Goal: Information Seeking & Learning: Find specific fact

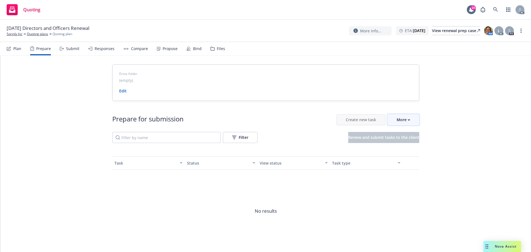
click at [403, 121] on div "More" at bounding box center [404, 119] width 14 height 11
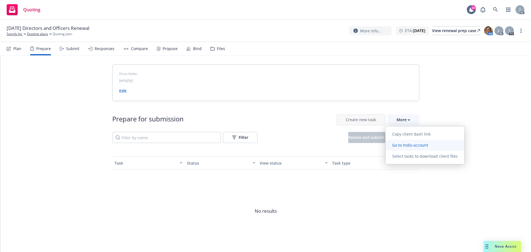
click at [413, 145] on span "Go to Indio account" at bounding box center [409, 144] width 49 height 5
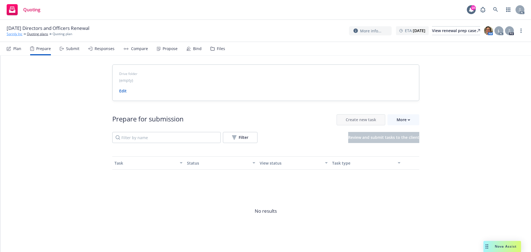
click at [19, 34] on link "Sprinly Inc" at bounding box center [15, 34] width 16 height 5
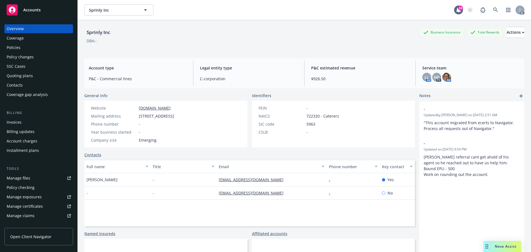
click at [32, 50] on div "Policies" at bounding box center [39, 47] width 64 height 9
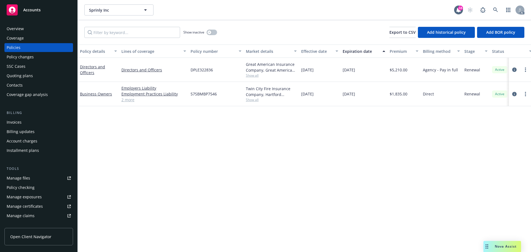
click at [134, 101] on link "2 more" at bounding box center [153, 100] width 65 height 6
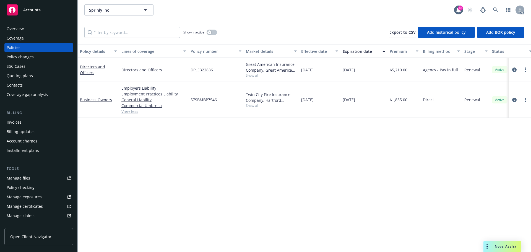
click at [37, 26] on div "Overview" at bounding box center [39, 28] width 64 height 9
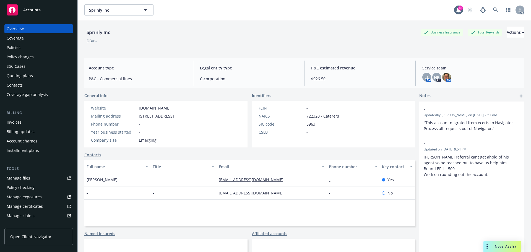
click at [205, 59] on div "Account type P&C - Commercial lines Legal entity type C-corporation P&C estimat…" at bounding box center [304, 73] width 440 height 30
drag, startPoint x: 137, startPoint y: 115, endPoint x: 173, endPoint y: 116, distance: 36.2
click at [173, 116] on div "Mailing address 3920 E Meadow Ln, Beachwood, OH, 44122" at bounding box center [132, 116] width 87 height 6
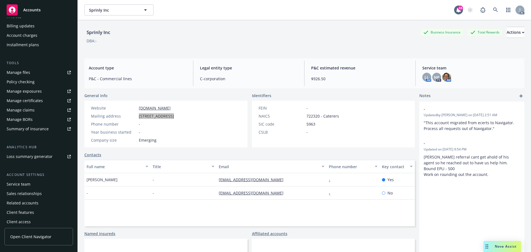
scroll to position [108, 0]
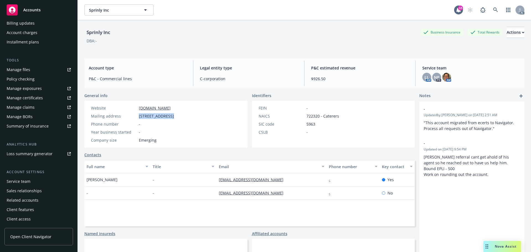
click at [27, 182] on div "Service team" at bounding box center [19, 181] width 24 height 9
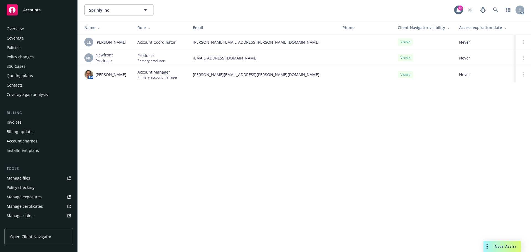
click at [20, 44] on div "Policies" at bounding box center [39, 47] width 64 height 9
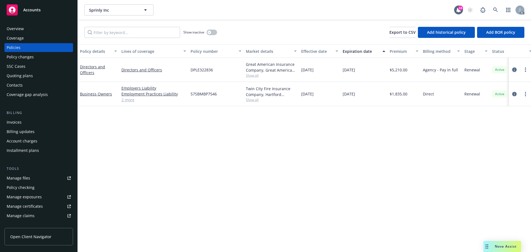
click at [517, 70] on link "circleInformation" at bounding box center [514, 69] width 7 height 7
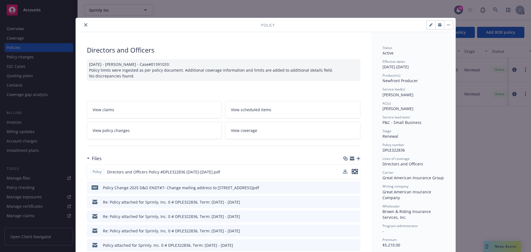
click at [352, 171] on icon "preview file" at bounding box center [354, 172] width 5 height 4
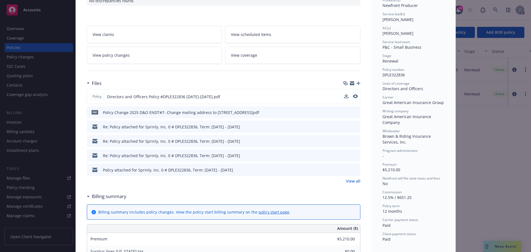
scroll to position [83, 0]
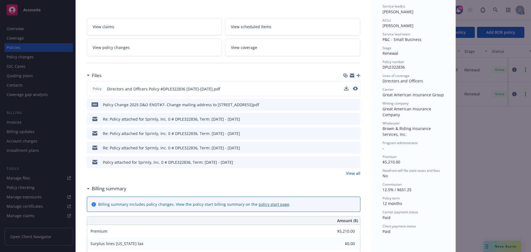
click at [352, 170] on link "View all" at bounding box center [353, 173] width 14 height 6
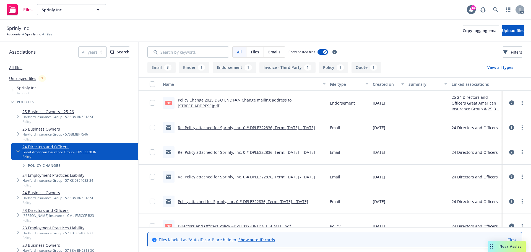
click at [225, 102] on link "Policy Change 2025 D&O ENDT#7- Change mailing address to 3920 E Meadow Lane Bea…" at bounding box center [235, 102] width 114 height 11
click at [500, 68] on button "View all types" at bounding box center [500, 67] width 44 height 11
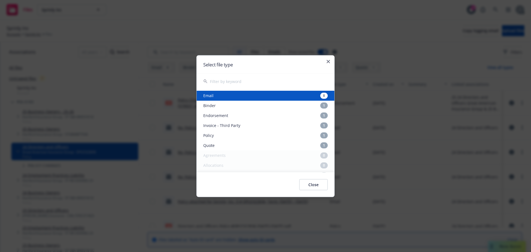
click at [329, 63] on div "Select file type" at bounding box center [266, 64] width 138 height 18
click at [327, 58] on div "Select file type" at bounding box center [266, 64] width 138 height 18
click at [327, 59] on div "Select file type" at bounding box center [266, 64] width 138 height 18
click at [329, 62] on icon "button" at bounding box center [328, 61] width 3 height 3
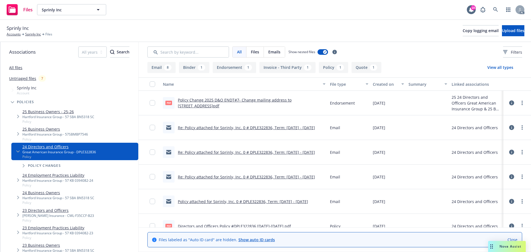
click at [16, 69] on link "All files" at bounding box center [15, 67] width 13 height 5
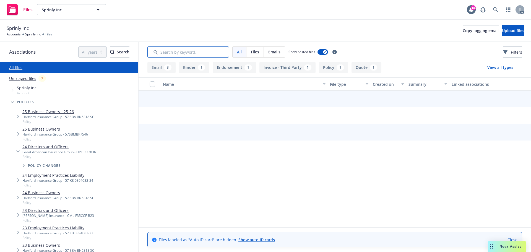
click at [174, 53] on input "Search by keyword..." at bounding box center [188, 51] width 82 height 11
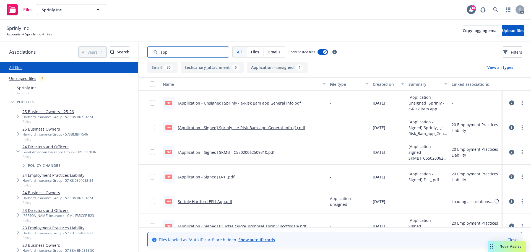
type input "app"
click at [388, 82] on div "Created on" at bounding box center [385, 84] width 25 height 6
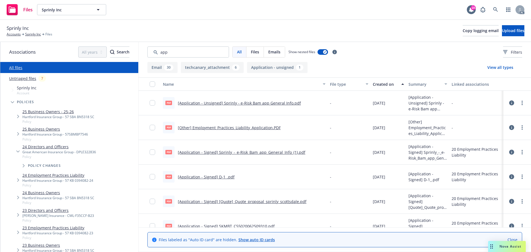
click at [388, 82] on div "Created on" at bounding box center [385, 84] width 25 height 6
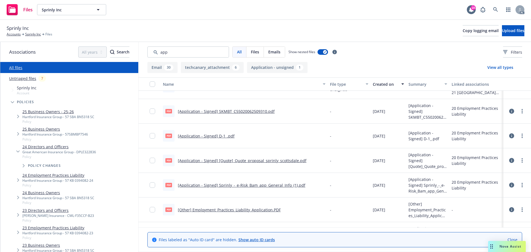
scroll to position [766, 0]
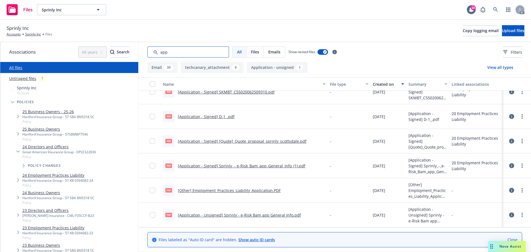
click at [139, 52] on div "All Files Emails Show nested files Filters" at bounding box center [335, 52] width 392 height 20
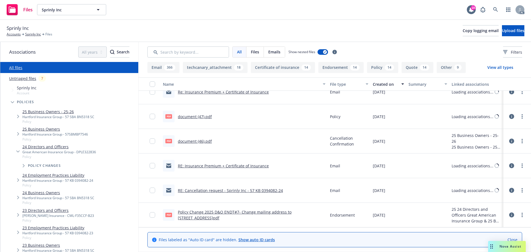
click at [483, 47] on div "All Files Emails Show nested files Filters" at bounding box center [334, 51] width 375 height 11
click at [503, 49] on div "Filters" at bounding box center [512, 52] width 19 height 6
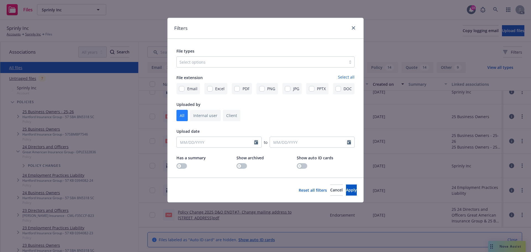
click at [288, 64] on div at bounding box center [261, 62] width 164 height 7
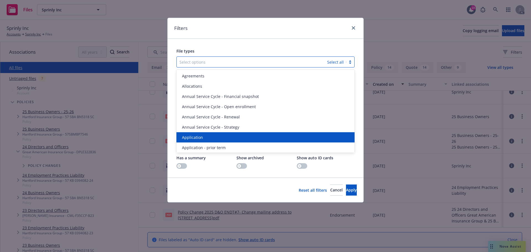
click at [215, 136] on div "Application" at bounding box center [265, 137] width 171 height 6
click at [215, 136] on span "Application - prior term" at bounding box center [204, 137] width 44 height 6
click at [215, 136] on span "Application - signed" at bounding box center [200, 137] width 37 height 6
click at [215, 136] on span "Application - unsigned" at bounding box center [203, 137] width 42 height 6
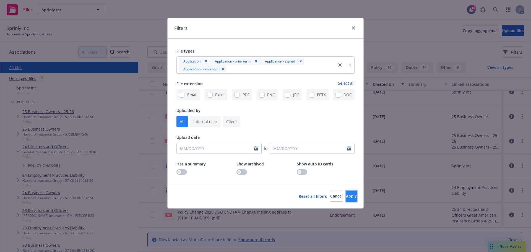
click at [346, 195] on span "Apply" at bounding box center [351, 195] width 11 height 5
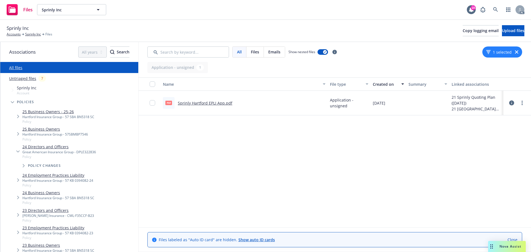
scroll to position [0, 0]
click at [517, 52] on icon "button" at bounding box center [516, 51] width 3 height 3
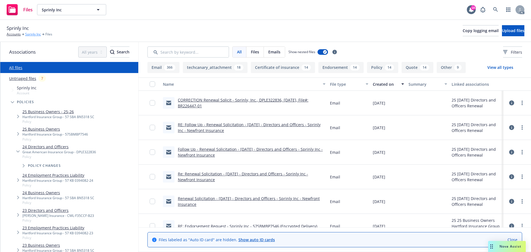
click at [33, 33] on link "Sprinly Inc" at bounding box center [33, 34] width 16 height 5
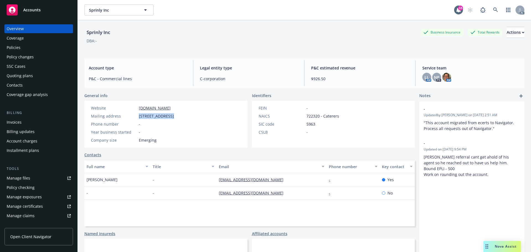
drag, startPoint x: 138, startPoint y: 115, endPoint x: 172, endPoint y: 116, distance: 33.5
click at [172, 116] on div "Mailing address 3920 E Meadow Ln, Beachwood, OH, 44122" at bounding box center [132, 116] width 87 height 6
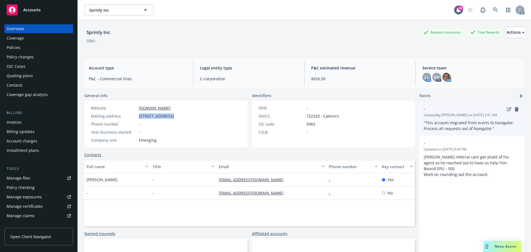
copy span "3920 E Meadow Ln"
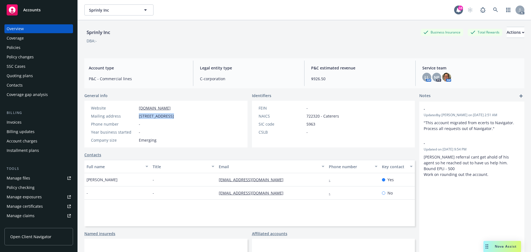
drag, startPoint x: 196, startPoint y: 116, endPoint x: 176, endPoint y: 114, distance: 20.2
click at [174, 114] on span "3920 E Meadow Ln, Beachwood, OH, 44122" at bounding box center [156, 116] width 35 height 6
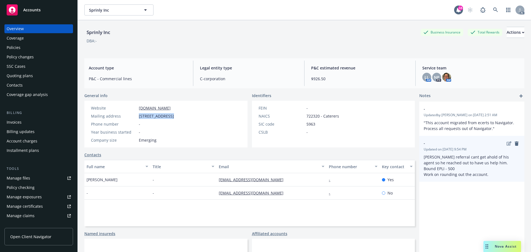
copy span "Beachwood"
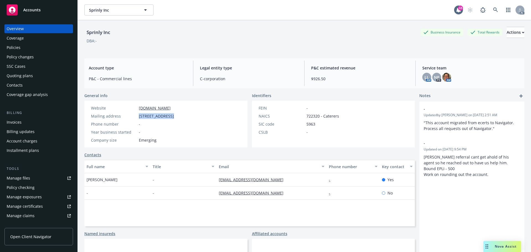
drag, startPoint x: 221, startPoint y: 116, endPoint x: 207, endPoint y: 116, distance: 14.4
click at [181, 116] on div "Website sprinly.com Mailing address 3920 E Meadow Ln, Beachwood, OH, 44122 Phon…" at bounding box center [132, 124] width 96 height 47
copy span "44122"
click at [25, 46] on div "Policies" at bounding box center [39, 47] width 64 height 9
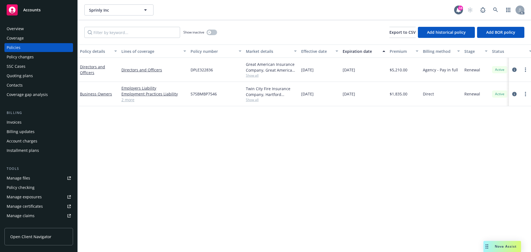
click at [126, 100] on link "2 more" at bounding box center [153, 100] width 65 height 6
click at [41, 31] on div "Overview" at bounding box center [39, 28] width 64 height 9
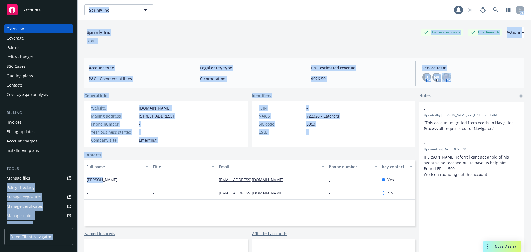
drag, startPoint x: 105, startPoint y: 182, endPoint x: 92, endPoint y: 179, distance: 13.4
click at [79, 181] on div "Sprinly Inc Business Insurance Total Rewards Actions DBA: - Account type P&C - …" at bounding box center [304, 146] width 453 height 252
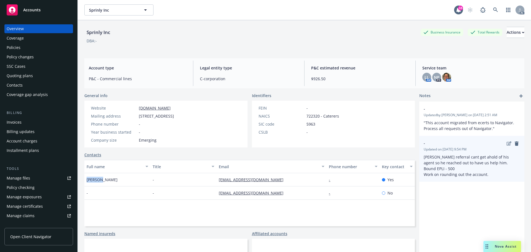
copy span "Ray Lui"
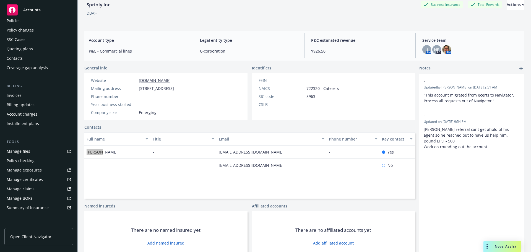
scroll to position [108, 0]
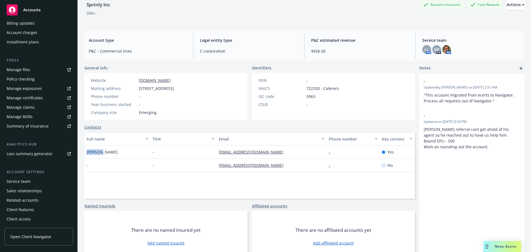
click at [26, 184] on div "Service team" at bounding box center [19, 181] width 24 height 9
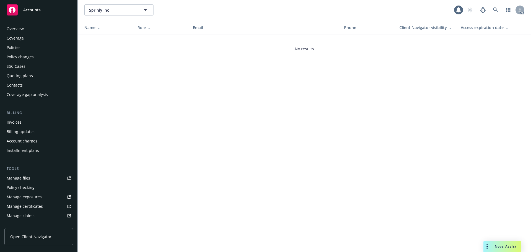
scroll to position [108, 0]
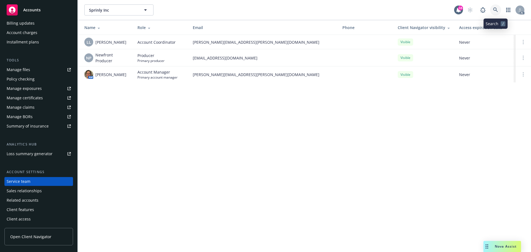
click at [495, 11] on icon at bounding box center [495, 9] width 5 height 5
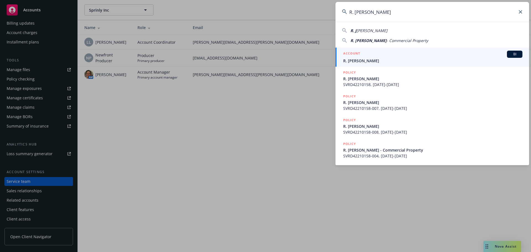
type input "R. Jeff Williams"
drag, startPoint x: 375, startPoint y: 60, endPoint x: 440, endPoint y: 42, distance: 67.0
click at [375, 60] on span "R. Jeff Williams" at bounding box center [432, 61] width 179 height 6
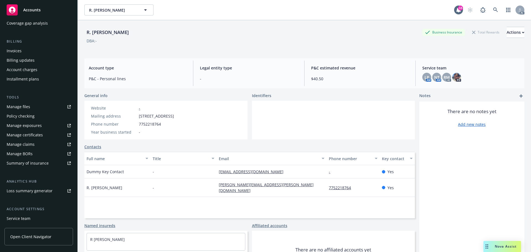
scroll to position [108, 0]
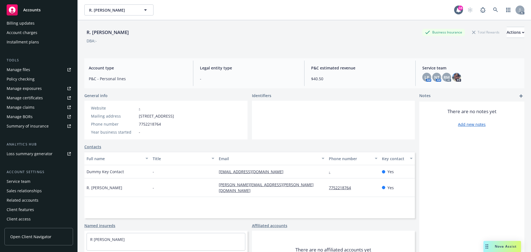
click at [23, 183] on div "Service team" at bounding box center [19, 181] width 24 height 9
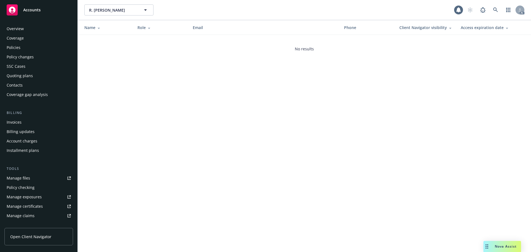
scroll to position [108, 0]
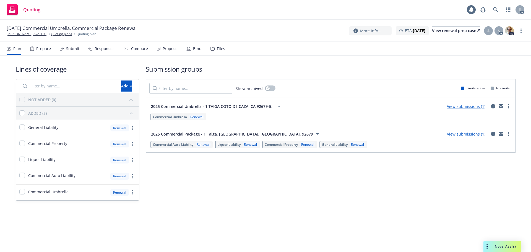
click at [36, 49] on div "Prepare" at bounding box center [43, 48] width 15 height 4
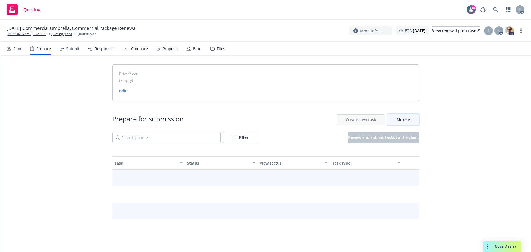
click at [407, 123] on div "More" at bounding box center [404, 119] width 14 height 11
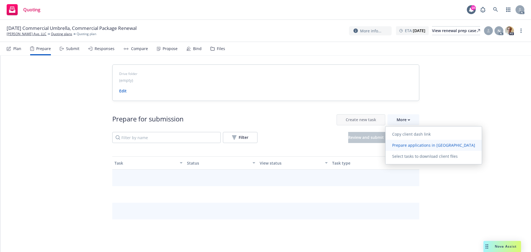
click at [412, 142] on link "Prepare applications in [GEOGRAPHIC_DATA]" at bounding box center [433, 145] width 96 height 11
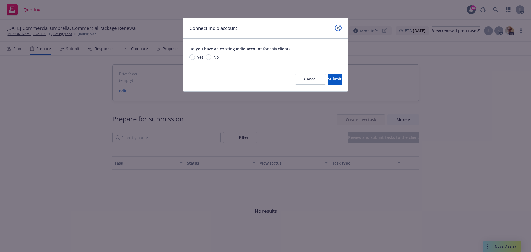
click at [338, 28] on icon "close" at bounding box center [338, 27] width 3 height 3
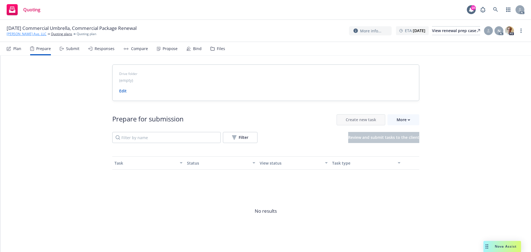
click at [22, 34] on link "[PERSON_NAME] Ave. LLC" at bounding box center [27, 34] width 40 height 5
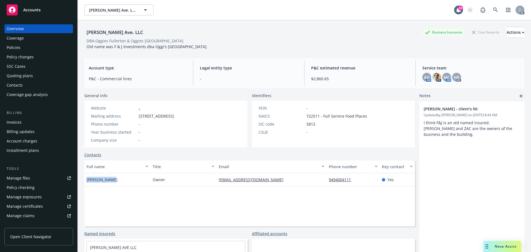
drag, startPoint x: 119, startPoint y: 180, endPoint x: 82, endPoint y: 181, distance: 36.8
click at [82, 181] on div "[PERSON_NAME] Ave. LLC Business Insurance Total Rewards Actions DBA: Oggies [GE…" at bounding box center [304, 146] width 453 height 252
copy span "[PERSON_NAME]"
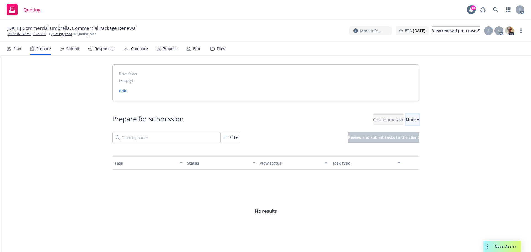
drag, startPoint x: 397, startPoint y: 116, endPoint x: 401, endPoint y: 123, distance: 7.4
click at [406, 117] on div "More" at bounding box center [413, 119] width 14 height 11
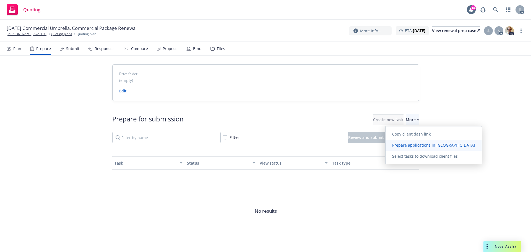
click at [402, 144] on span "Prepare applications in Indio" at bounding box center [433, 144] width 96 height 5
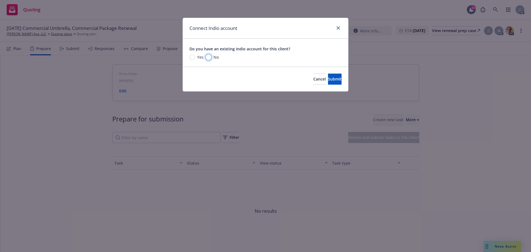
click at [210, 57] on input "No" at bounding box center [209, 57] width 6 height 6
radio input "true"
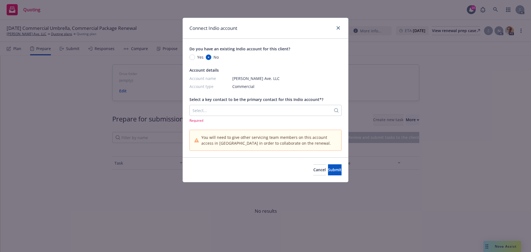
click at [287, 110] on div at bounding box center [260, 110] width 136 height 7
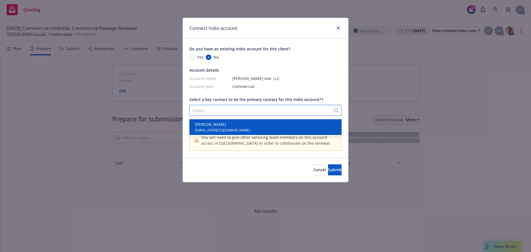
click at [267, 127] on div "David Harake davidharake@yahoo.com" at bounding box center [265, 126] width 145 height 11
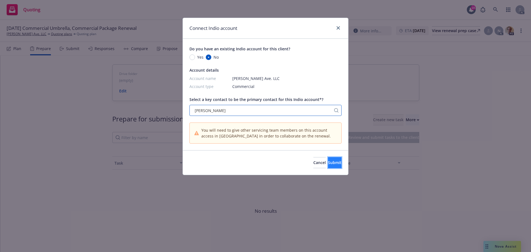
click at [328, 161] on span "Submit" at bounding box center [335, 162] width 14 height 5
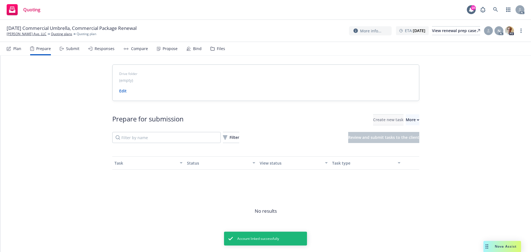
click at [447, 97] on div "Drive folder (empty) Edit Prepare for submission Create new task More Filter Re…" at bounding box center [265, 165] width 531 height 219
click at [406, 119] on div "More" at bounding box center [413, 119] width 14 height 11
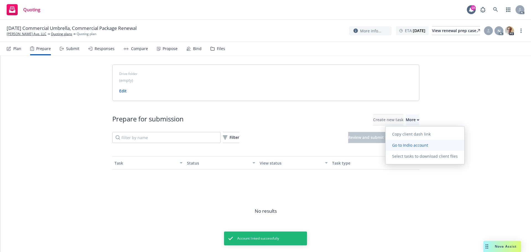
click at [408, 146] on span "Go to Indio account" at bounding box center [409, 144] width 49 height 5
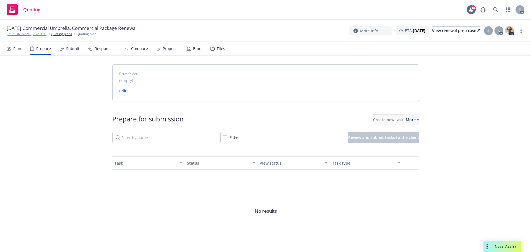
click at [24, 34] on link "[PERSON_NAME] Ave. LLC" at bounding box center [27, 34] width 40 height 5
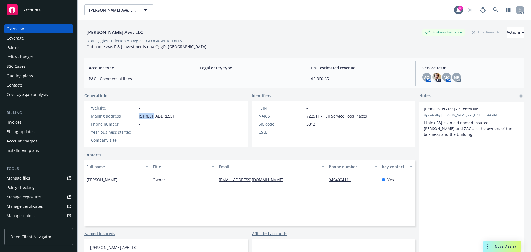
drag, startPoint x: 138, startPoint y: 118, endPoint x: 152, endPoint y: 115, distance: 14.0
click at [152, 115] on div "Mailing address [STREET_ADDRESS]" at bounding box center [132, 116] width 87 height 6
copy span "1 Taiga"
drag, startPoint x: 177, startPoint y: 116, endPoint x: 154, endPoint y: 118, distance: 23.5
click at [154, 118] on span "[STREET_ADDRESS]" at bounding box center [156, 116] width 35 height 6
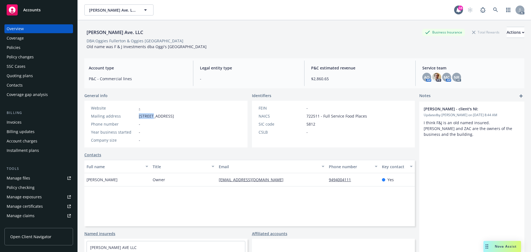
copy span "Coto de Caza"
drag, startPoint x: 184, startPoint y: 116, endPoint x: 180, endPoint y: 117, distance: 4.8
click at [174, 117] on span "[STREET_ADDRESS]" at bounding box center [156, 116] width 35 height 6
copy span "CA"
drag, startPoint x: 205, startPoint y: 118, endPoint x: 187, endPoint y: 119, distance: 18.6
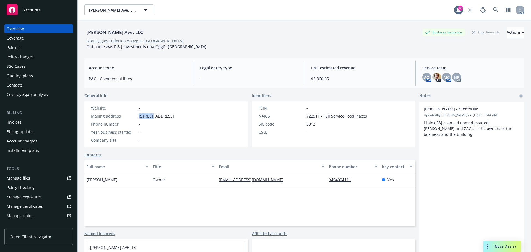
click at [187, 119] on div "Website - Mailing address [STREET_ADDRESS] Phone number - Year business started…" at bounding box center [165, 124] width 163 height 47
copy span "92679"
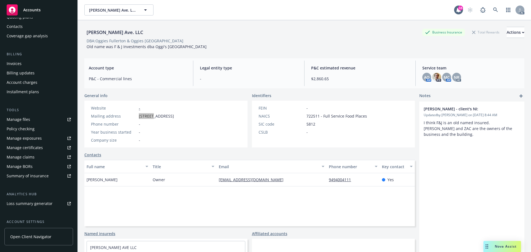
scroll to position [108, 0]
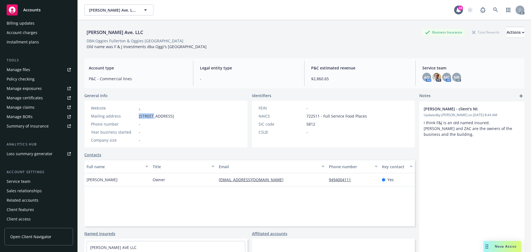
click at [11, 184] on div "Service team" at bounding box center [19, 181] width 24 height 9
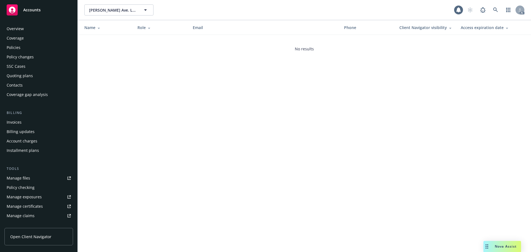
scroll to position [108, 0]
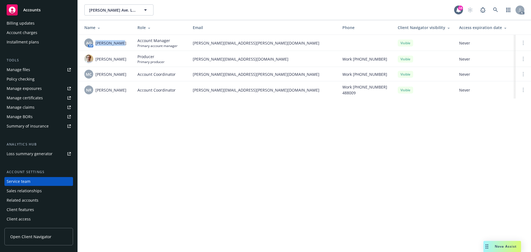
drag, startPoint x: 127, startPoint y: 45, endPoint x: 95, endPoint y: 47, distance: 32.2
click at [95, 47] on div "AO AM [PERSON_NAME]" at bounding box center [106, 42] width 44 height 9
copy span "[PERSON_NAME]"
click at [129, 43] on td "AO AM [PERSON_NAME]" at bounding box center [105, 43] width 55 height 16
drag, startPoint x: 126, startPoint y: 41, endPoint x: 96, endPoint y: 45, distance: 30.3
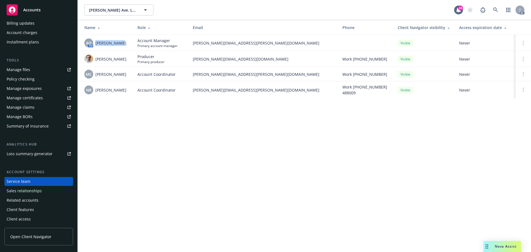
click at [96, 45] on div "AO AM [PERSON_NAME]" at bounding box center [106, 42] width 44 height 9
copy span "[PERSON_NAME]"
click at [139, 70] on td "Account Coordinator" at bounding box center [160, 74] width 55 height 14
drag, startPoint x: 131, startPoint y: 58, endPoint x: 95, endPoint y: 62, distance: 36.4
click at [95, 62] on td "[PERSON_NAME]" at bounding box center [105, 59] width 55 height 16
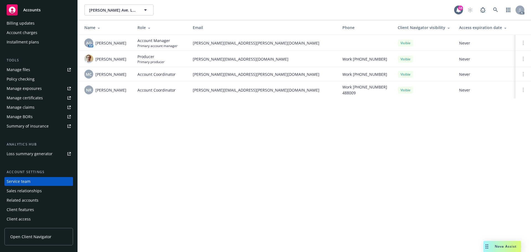
copy span "[PERSON_NAME]"
drag, startPoint x: 133, startPoint y: 75, endPoint x: 96, endPoint y: 77, distance: 36.8
click at [96, 77] on tr "MC Michael Chapman Account Coordinator michael.chapman@newfront.com Work (650) …" at bounding box center [304, 74] width 453 height 14
copy span "[PERSON_NAME]"
drag, startPoint x: 113, startPoint y: 91, endPoint x: 96, endPoint y: 92, distance: 17.2
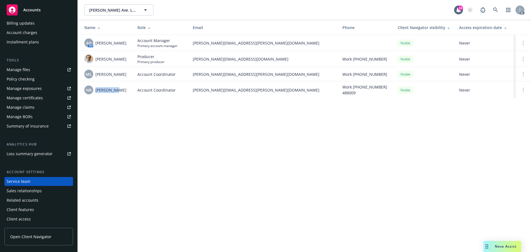
click at [96, 92] on div "NR Nolan Ross" at bounding box center [106, 89] width 44 height 9
copy span "[PERSON_NAME]"
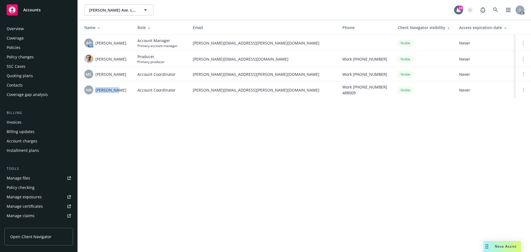
click at [23, 48] on div "Policies" at bounding box center [39, 47] width 64 height 9
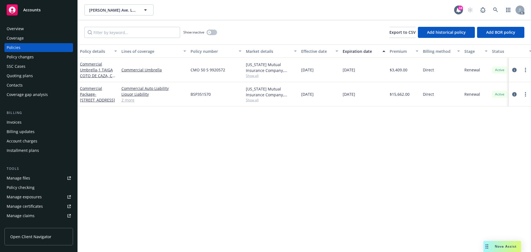
drag, startPoint x: 366, startPoint y: 93, endPoint x: 342, endPoint y: 95, distance: 23.8
click at [342, 95] on div "12/12/2025" at bounding box center [363, 94] width 47 height 24
drag, startPoint x: 80, startPoint y: 82, endPoint x: 94, endPoint y: 96, distance: 19.4
click at [94, 96] on div "Commercial Package - 1 Taiga, Coto de Caza, CA, 92679" at bounding box center [98, 94] width 41 height 24
copy link "Commercial Package"
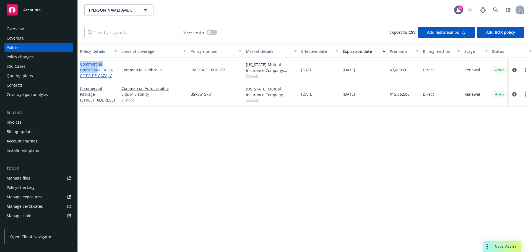
drag, startPoint x: 80, startPoint y: 59, endPoint x: 97, endPoint y: 72, distance: 21.7
click at [97, 72] on div "Commercial Umbrella - 1 TAIGA COTO DE CAZA, CA 92679-5206" at bounding box center [98, 70] width 41 height 24
click at [30, 27] on div "Overview" at bounding box center [39, 28] width 64 height 9
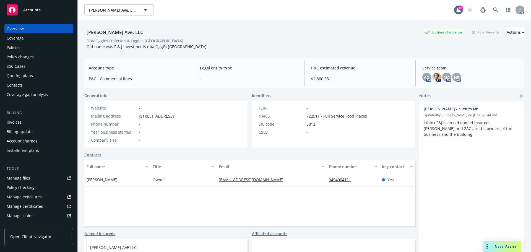
click at [34, 49] on div "Policies" at bounding box center [39, 47] width 64 height 9
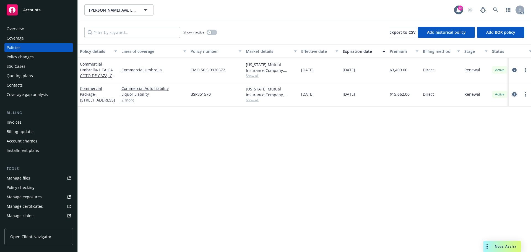
click at [515, 95] on icon "circleInformation" at bounding box center [514, 94] width 4 height 4
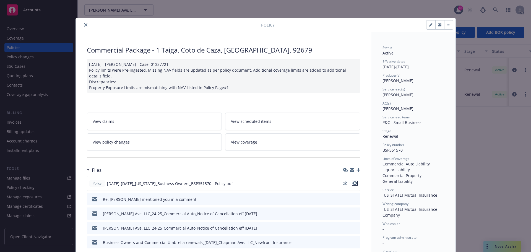
click at [355, 183] on button "preview file" at bounding box center [355, 183] width 6 height 5
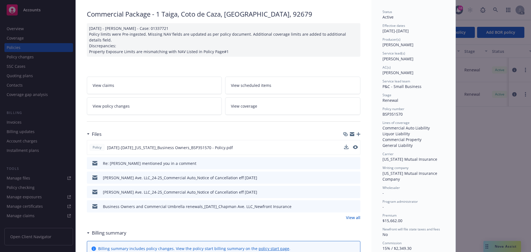
scroll to position [83, 0]
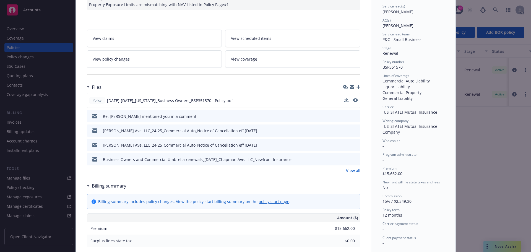
click at [346, 170] on link "View all" at bounding box center [353, 171] width 14 height 6
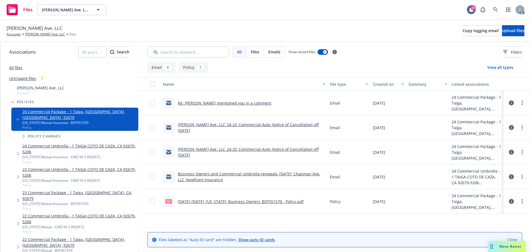
click at [81, 143] on link "24 Commercial Umbrella - 1 TAIGA COTO DE CAZA, CA 92679-5206" at bounding box center [79, 149] width 114 height 12
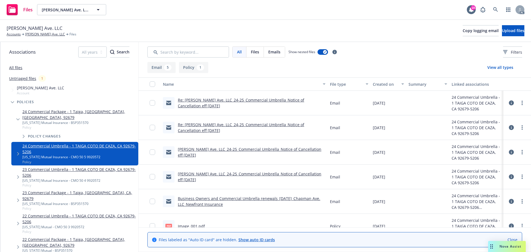
scroll to position [11, 0]
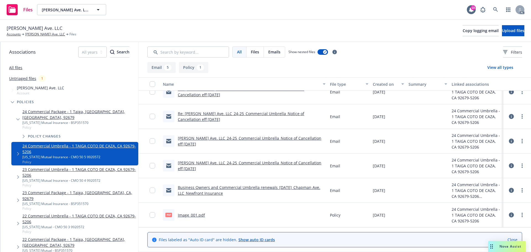
click at [188, 214] on link "Image_001.pdf" at bounding box center [191, 214] width 27 height 5
click at [81, 120] on div "Oregon Mutual Insurance - BSP351570" at bounding box center [79, 122] width 114 height 5
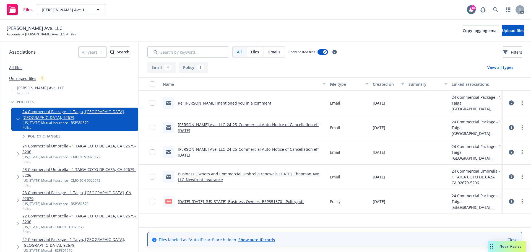
click at [12, 72] on div "All files" at bounding box center [69, 67] width 138 height 11
click at [15, 66] on link "All files" at bounding box center [15, 67] width 13 height 5
click at [197, 57] on input "Search by keyword..." at bounding box center [188, 51] width 82 height 11
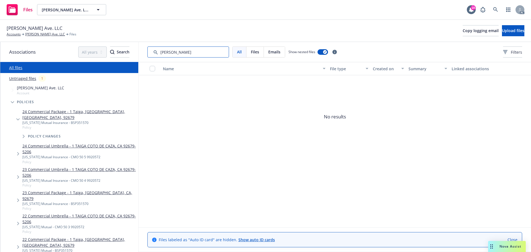
drag, startPoint x: 190, startPoint y: 54, endPoint x: 163, endPoint y: 53, distance: 27.1
click at [163, 53] on input "Search by keyword..." at bounding box center [188, 51] width 82 height 11
type input "app"
drag, startPoint x: 190, startPoint y: 52, endPoint x: 130, endPoint y: 52, distance: 60.6
click at [130, 52] on div "Associations All years 2027 2026 2025 2024 2023 2022 2021 2020 2019 2018 2017 2…" at bounding box center [265, 147] width 531 height 210
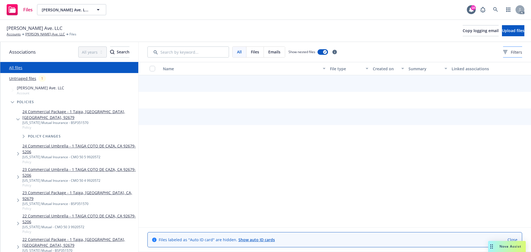
click at [511, 53] on span "Filters" at bounding box center [516, 52] width 11 height 6
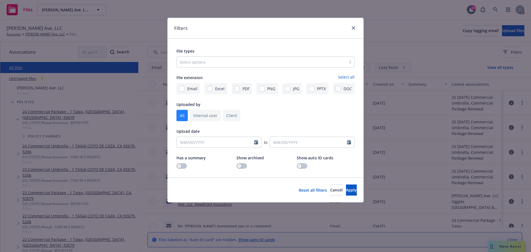
click at [269, 65] on div at bounding box center [261, 62] width 164 height 7
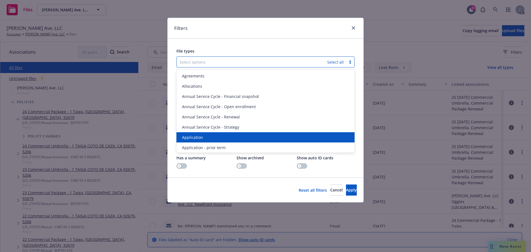
click at [217, 134] on div "Application" at bounding box center [265, 137] width 178 height 10
click at [215, 136] on span "Application - prior term" at bounding box center [204, 137] width 44 height 6
click at [215, 136] on span "Application - signed" at bounding box center [200, 137] width 37 height 6
click at [215, 136] on span "Application - unsigned" at bounding box center [203, 137] width 42 height 6
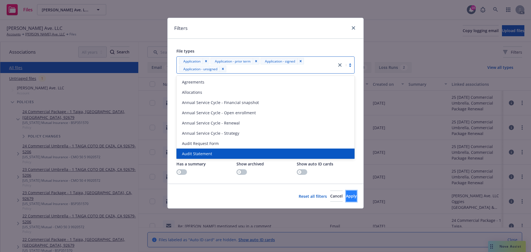
click at [346, 194] on span "Apply" at bounding box center [351, 195] width 11 height 5
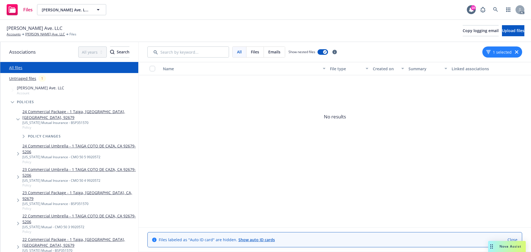
click at [516, 51] on icon "button" at bounding box center [516, 51] width 3 height 3
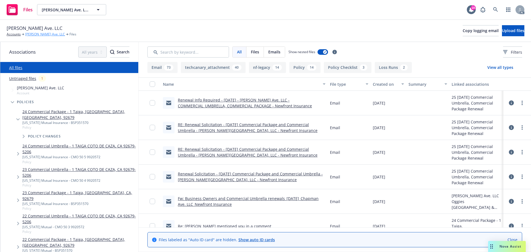
click at [43, 35] on link "[PERSON_NAME] Ave. LLC" at bounding box center [45, 34] width 40 height 5
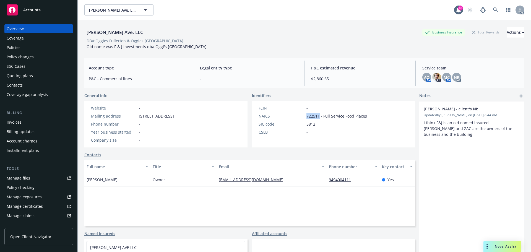
drag, startPoint x: 317, startPoint y: 115, endPoint x: 298, endPoint y: 114, distance: 18.8
click at [298, 114] on div "NAICS 722511 - Full Service Food Places" at bounding box center [312, 116] width 113 height 6
copy div "722511"
drag, startPoint x: 152, startPoint y: 179, endPoint x: 173, endPoint y: 175, distance: 22.0
click at [148, 179] on div "[PERSON_NAME] Owner [PERSON_NAME][EMAIL_ADDRESS][DOMAIN_NAME] 9494004111 Yes" at bounding box center [249, 179] width 330 height 13
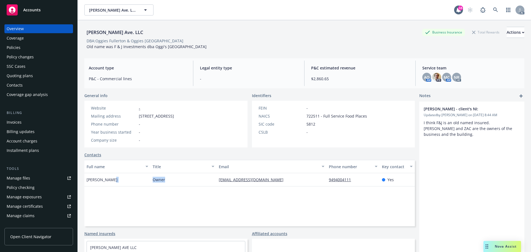
copy div "Owner"
drag, startPoint x: 129, startPoint y: 177, endPoint x: 121, endPoint y: 178, distance: 8.6
click at [129, 177] on div "[PERSON_NAME]" at bounding box center [117, 179] width 66 height 13
drag, startPoint x: 116, startPoint y: 178, endPoint x: 84, endPoint y: 180, distance: 32.2
click at [84, 180] on div "Chapman Ave. LLC Business Insurance Total Rewards Actions DBA: Oggies Fullerton…" at bounding box center [304, 146] width 453 height 252
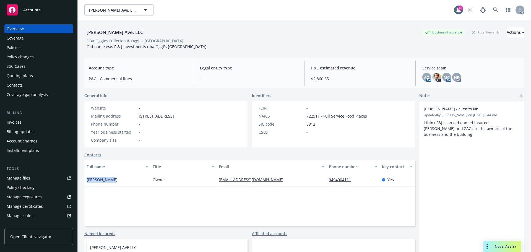
copy span "David Harake"
drag, startPoint x: 323, startPoint y: 177, endPoint x: 364, endPoint y: 179, distance: 41.0
click at [364, 179] on div "David Harake Owner davidharake@yahoo.com 9494004111 Yes" at bounding box center [249, 179] width 330 height 13
copy div "9494004111"
click at [269, 178] on div "davidharake@yahoo.com" at bounding box center [272, 179] width 110 height 13
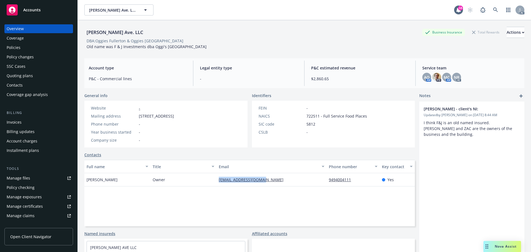
drag, startPoint x: 275, startPoint y: 179, endPoint x: 437, endPoint y: 174, distance: 162.1
click at [196, 179] on div "David Harake Owner davidharake@yahoo.com 9494004111 Yes" at bounding box center [249, 179] width 330 height 13
copy div "davidharake@yahoo.com"
click at [19, 46] on div "Policies" at bounding box center [14, 47] width 14 height 9
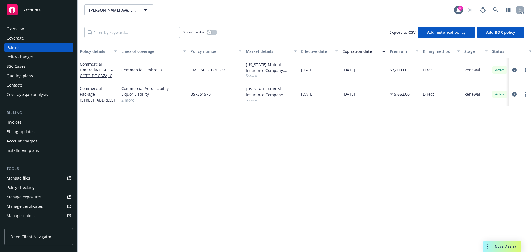
click at [126, 101] on link "2 more" at bounding box center [153, 100] width 65 height 6
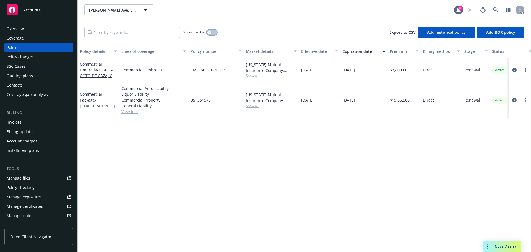
click at [210, 32] on icon "button" at bounding box center [209, 32] width 2 height 2
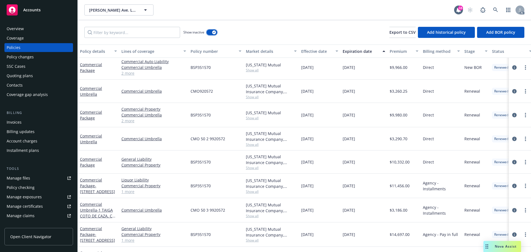
scroll to position [120, 0]
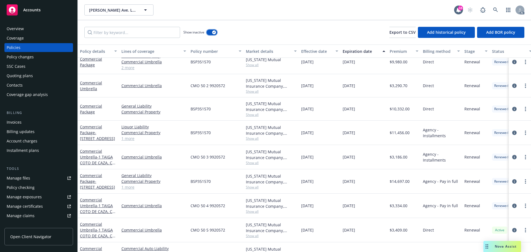
click at [213, 32] on icon "button" at bounding box center [214, 33] width 2 height 2
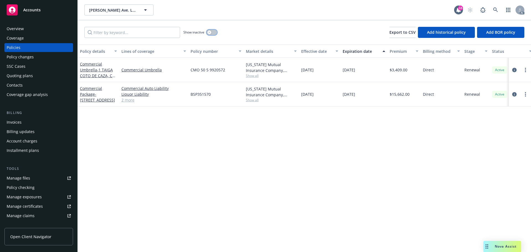
click at [213, 32] on button "button" at bounding box center [212, 33] width 11 height 6
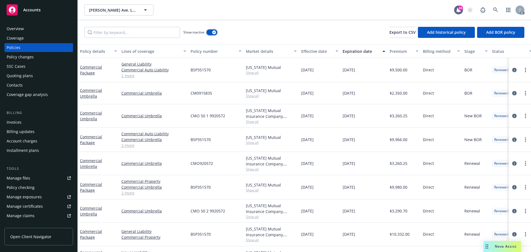
click at [212, 33] on button "button" at bounding box center [212, 33] width 11 height 6
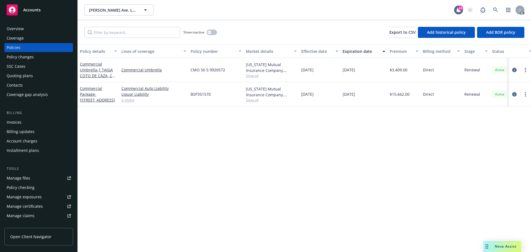
click at [123, 101] on link "2 more" at bounding box center [153, 100] width 65 height 6
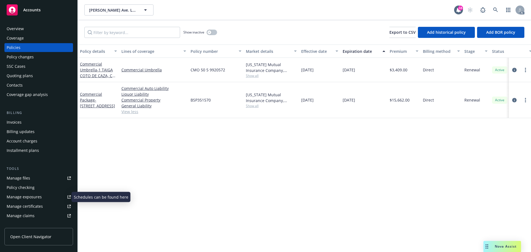
click at [17, 196] on div "Manage exposures" at bounding box center [24, 196] width 35 height 9
click at [28, 33] on div "Overview Coverage Policies Policy changes SSC Cases Quoting plans Contacts Cove…" at bounding box center [38, 61] width 69 height 75
click at [28, 31] on div "Overview" at bounding box center [39, 28] width 64 height 9
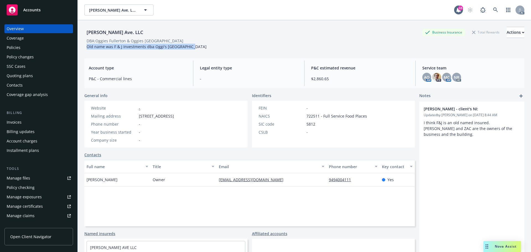
drag, startPoint x: 178, startPoint y: 49, endPoint x: 82, endPoint y: 45, distance: 96.3
click at [82, 45] on div "Chapman Ave. LLC Business Insurance Total Rewards Actions DBA: Oggies Fullerton…" at bounding box center [304, 146] width 453 height 252
copy span "Old name was F & J Investments dba Oggi's Garden Grove"
click at [21, 48] on div "Policies" at bounding box center [39, 47] width 64 height 9
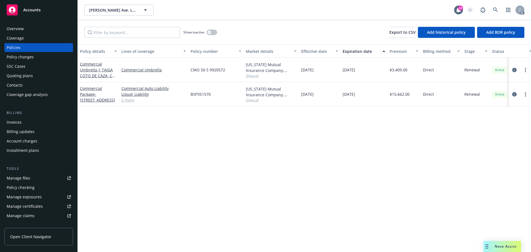
drag, startPoint x: 324, startPoint y: 92, endPoint x: 312, endPoint y: 95, distance: 12.3
click at [312, 95] on div "12/12/2024" at bounding box center [319, 94] width 41 height 24
copy span "2024"
click at [355, 94] on span "12/12/2025" at bounding box center [349, 94] width 12 height 6
drag, startPoint x: 367, startPoint y: 93, endPoint x: 354, endPoint y: 94, distance: 13.3
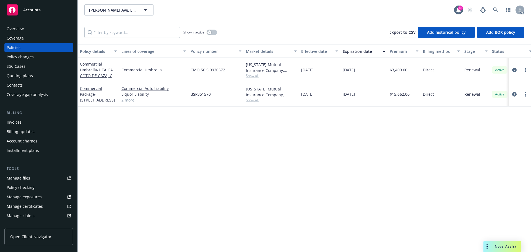
click at [354, 94] on div "12/12/2025" at bounding box center [363, 94] width 47 height 24
copy span "2025"
click at [252, 101] on span "Show all" at bounding box center [271, 100] width 51 height 5
drag, startPoint x: 233, startPoint y: 131, endPoint x: 189, endPoint y: 133, distance: 44.3
click at [189, 133] on div "Writing company Oregon Mutual Insurance Company Carrier Oregon Mutual Insurance…" at bounding box center [241, 136] width 111 height 62
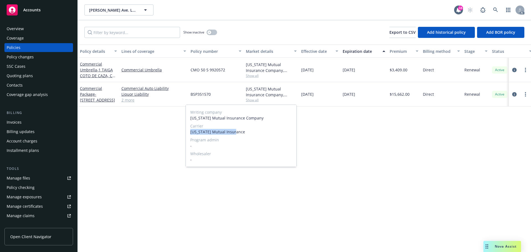
copy span "Oregon Mutual Insurance"
drag, startPoint x: 434, startPoint y: 152, endPoint x: 410, endPoint y: 149, distance: 24.0
click at [434, 152] on div "Policy details Lines of coverage Policy number Market details Effective date Ex…" at bounding box center [304, 148] width 453 height 207
drag, startPoint x: 224, startPoint y: 95, endPoint x: 188, endPoint y: 96, distance: 35.7
click at [188, 96] on div "BSP351570" at bounding box center [215, 94] width 55 height 24
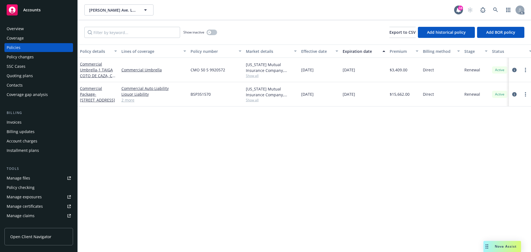
copy span "BSP351570"
click at [223, 89] on div "BSP351570" at bounding box center [215, 94] width 55 height 24
drag, startPoint x: 217, startPoint y: 92, endPoint x: 465, endPoint y: 129, distance: 250.2
click at [194, 94] on div "BSP351570" at bounding box center [215, 94] width 55 height 24
drag, startPoint x: 413, startPoint y: 96, endPoint x: 395, endPoint y: 95, distance: 18.0
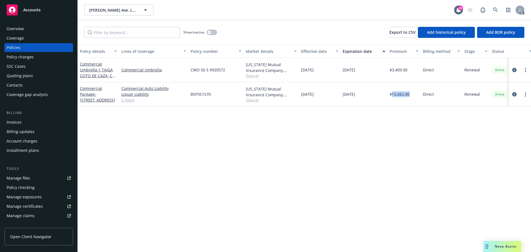
click at [393, 95] on div "$15,662.00" at bounding box center [403, 94] width 33 height 24
drag, startPoint x: 326, startPoint y: 94, endPoint x: 469, endPoint y: 121, distance: 145.8
click at [303, 94] on div "12/12/2024" at bounding box center [319, 94] width 41 height 24
drag, startPoint x: 300, startPoint y: 96, endPoint x: 326, endPoint y: 97, distance: 26.0
click at [326, 97] on div "12/12/2024" at bounding box center [319, 94] width 41 height 24
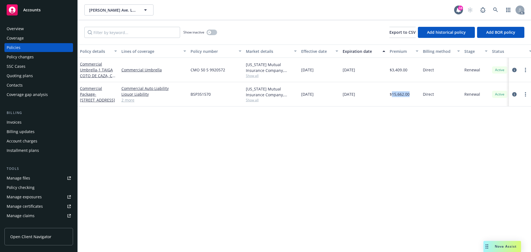
drag, startPoint x: 368, startPoint y: 98, endPoint x: 342, endPoint y: 95, distance: 26.4
click at [342, 95] on div "12/12/2025" at bounding box center [363, 94] width 47 height 24
drag, startPoint x: 245, startPoint y: 100, endPoint x: 248, endPoint y: 101, distance: 3.1
click at [245, 100] on div "Oregon Mutual Insurance Company, Oregon Mutual Insurance Show all" at bounding box center [271, 94] width 55 height 24
click at [256, 100] on span "Show all" at bounding box center [271, 100] width 51 height 5
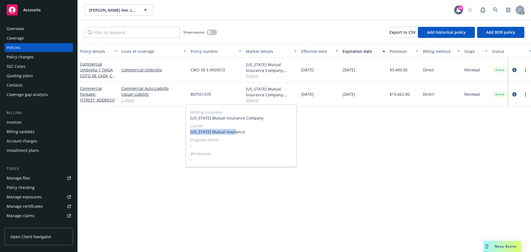
drag, startPoint x: 238, startPoint y: 132, endPoint x: 324, endPoint y: 149, distance: 87.6
click at [193, 133] on span "Oregon Mutual Insurance" at bounding box center [241, 132] width 102 height 6
drag, startPoint x: 191, startPoint y: 129, endPoint x: 245, endPoint y: 131, distance: 54.2
click at [245, 131] on span "Oregon Mutual Insurance" at bounding box center [241, 132] width 102 height 6
click at [414, 185] on div "Policy details Lines of coverage Policy number Market details Effective date Ex…" at bounding box center [304, 148] width 453 height 207
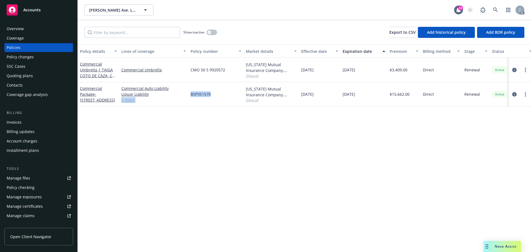
drag, startPoint x: 188, startPoint y: 93, endPoint x: 214, endPoint y: 95, distance: 26.4
click at [214, 95] on div "Commercial Package - 1 Taiga, Coto de Caza, CA, 92679 Commercial Auto Liability…" at bounding box center [345, 94] width 534 height 24
click at [188, 100] on div "Commercial Auto Liability Liquor Liability Commercial Property General Liabilit…" at bounding box center [153, 94] width 69 height 24
drag, startPoint x: 190, startPoint y: 95, endPoint x: 214, endPoint y: 95, distance: 24.3
click at [214, 95] on div "BSP351570" at bounding box center [215, 94] width 55 height 24
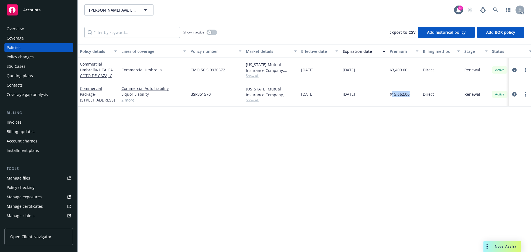
drag, startPoint x: 415, startPoint y: 97, endPoint x: 393, endPoint y: 98, distance: 22.7
click at [393, 98] on div "$15,662.00" at bounding box center [403, 94] width 33 height 24
drag, startPoint x: 300, startPoint y: 97, endPoint x: 329, endPoint y: 95, distance: 29.7
click at [329, 95] on div "12/12/2024" at bounding box center [319, 94] width 41 height 24
drag, startPoint x: 391, startPoint y: 98, endPoint x: 361, endPoint y: 95, distance: 29.7
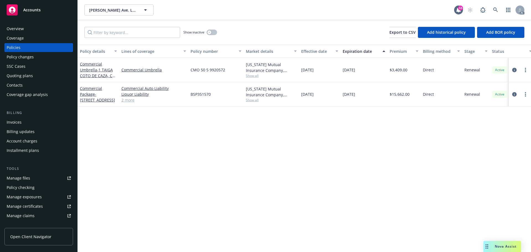
click at [390, 98] on div "$15,662.00" at bounding box center [403, 94] width 33 height 24
drag, startPoint x: 338, startPoint y: 92, endPoint x: 374, endPoint y: 92, distance: 36.2
click at [374, 92] on div "Commercial Package - 1 Taiga, Coto de Caza, CA, 92679 Commercial Auto Liability…" at bounding box center [345, 94] width 534 height 24
click at [258, 99] on span "Show all" at bounding box center [271, 100] width 51 height 5
drag, startPoint x: 191, startPoint y: 130, endPoint x: 248, endPoint y: 132, distance: 57.3
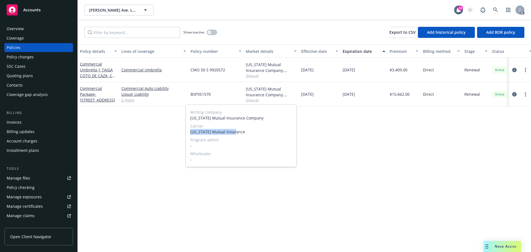
click at [248, 132] on span "Oregon Mutual Insurance" at bounding box center [241, 132] width 102 height 6
click at [406, 149] on div "Policy details Lines of coverage Policy number Market details Effective date Ex…" at bounding box center [304, 148] width 453 height 207
drag, startPoint x: 189, startPoint y: 93, endPoint x: 232, endPoint y: 94, distance: 42.9
click at [232, 94] on div "BSP351570" at bounding box center [215, 94] width 55 height 24
drag, startPoint x: 393, startPoint y: 97, endPoint x: 413, endPoint y: 97, distance: 20.2
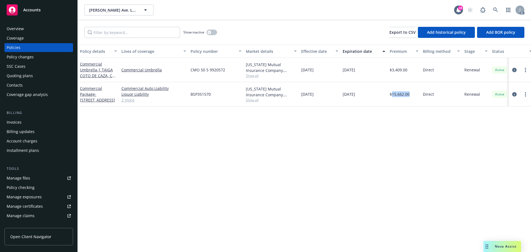
click at [413, 97] on div "$15,662.00" at bounding box center [403, 94] width 33 height 24
drag, startPoint x: 303, startPoint y: 98, endPoint x: 323, endPoint y: 98, distance: 20.5
click at [323, 98] on div "12/12/2024" at bounding box center [319, 94] width 41 height 24
click at [296, 97] on div "Oregon Mutual Insurance Company, Oregon Mutual Insurance" at bounding box center [271, 92] width 51 height 12
drag, startPoint x: 301, startPoint y: 96, endPoint x: 332, endPoint y: 97, distance: 31.0
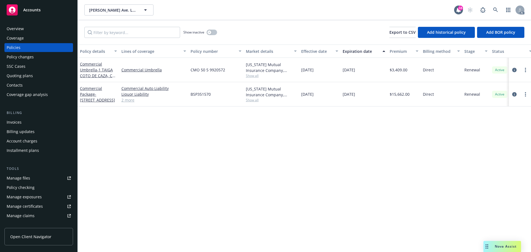
click at [332, 97] on div "12/12/2024" at bounding box center [319, 94] width 41 height 24
click at [345, 97] on div "12/12/2025" at bounding box center [363, 94] width 47 height 24
drag, startPoint x: 343, startPoint y: 97, endPoint x: 371, endPoint y: 95, distance: 28.3
click at [371, 95] on div "12/12/2025" at bounding box center [363, 94] width 47 height 24
click at [134, 99] on link "2 more" at bounding box center [153, 100] width 65 height 6
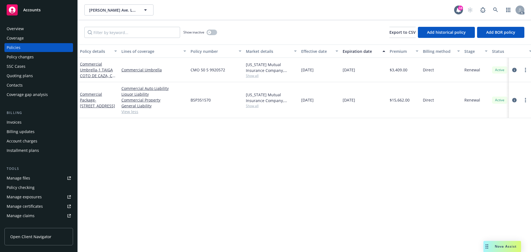
click at [258, 76] on span "Show all" at bounding box center [271, 75] width 51 height 5
drag, startPoint x: 188, startPoint y: 107, endPoint x: 205, endPoint y: 106, distance: 16.9
click at [208, 107] on div "Writing company Oregon Mutual Insurance Company Carrier Oregon Mutual Insurance…" at bounding box center [241, 111] width 111 height 62
click at [164, 71] on link "Commercial Umbrella" at bounding box center [153, 70] width 65 height 6
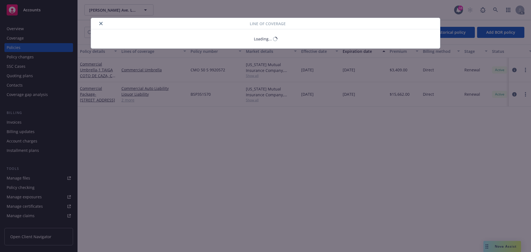
click at [140, 70] on div "Line of coverage Loading..." at bounding box center [265, 126] width 531 height 252
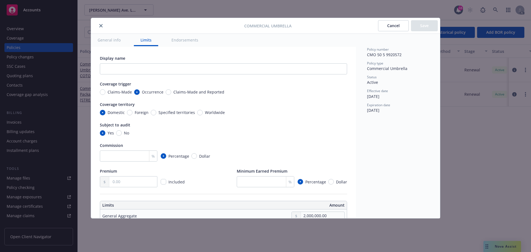
click at [101, 26] on icon "close" at bounding box center [100, 25] width 3 height 3
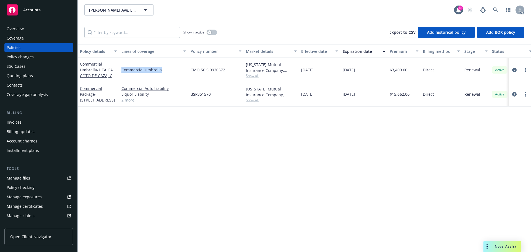
drag, startPoint x: 168, startPoint y: 71, endPoint x: 303, endPoint y: 98, distance: 138.1
click at [124, 72] on link "Commercial Umbrella" at bounding box center [153, 70] width 65 height 6
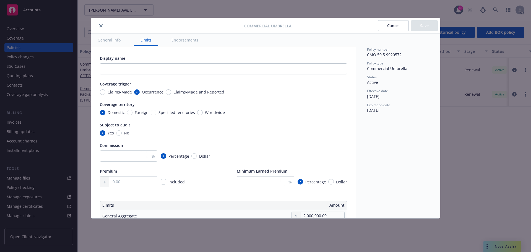
type textarea "x"
click at [102, 26] on icon "close" at bounding box center [100, 25] width 3 height 3
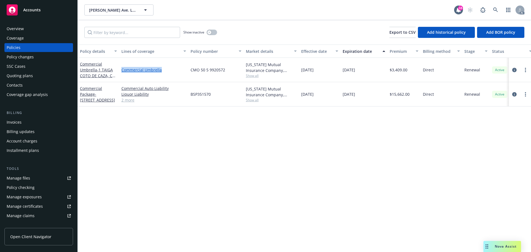
drag, startPoint x: 119, startPoint y: 66, endPoint x: 169, endPoint y: 69, distance: 49.9
click at [169, 69] on div "Commercial Umbrella" at bounding box center [153, 70] width 69 height 24
click at [250, 75] on span "Show all" at bounding box center [271, 75] width 51 height 5
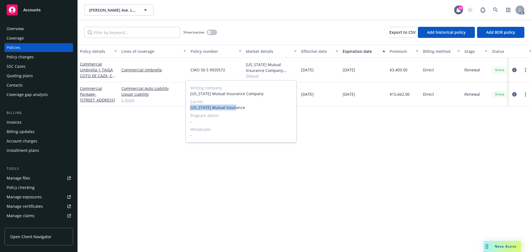
drag, startPoint x: 236, startPoint y: 109, endPoint x: 191, endPoint y: 108, distance: 45.9
click at [191, 108] on span "Oregon Mutual Insurance" at bounding box center [241, 108] width 102 height 6
click at [232, 73] on div "CMO 50 5 9920572" at bounding box center [215, 70] width 55 height 24
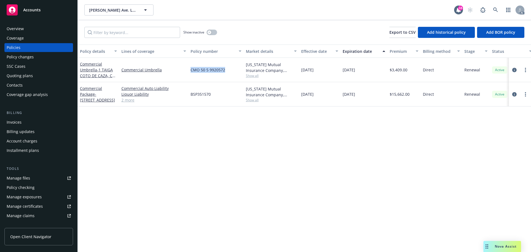
drag, startPoint x: 228, startPoint y: 69, endPoint x: 193, endPoint y: 70, distance: 35.1
click at [191, 71] on div "CMO 50 5 9920572" at bounding box center [215, 70] width 55 height 24
drag, startPoint x: 413, startPoint y: 71, endPoint x: 525, endPoint y: 79, distance: 112.0
click at [392, 70] on div "$3,409.00" at bounding box center [403, 70] width 33 height 24
drag, startPoint x: 329, startPoint y: 69, endPoint x: 508, endPoint y: 84, distance: 180.1
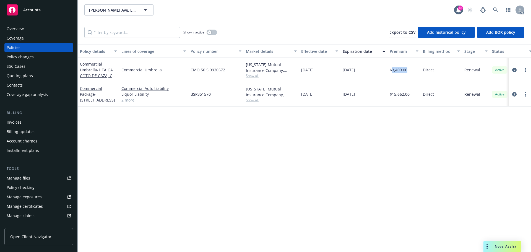
click at [302, 71] on div "12/12/2024" at bounding box center [319, 70] width 41 height 24
drag, startPoint x: 364, startPoint y: 67, endPoint x: 436, endPoint y: 76, distance: 71.6
click at [343, 70] on div "12/12/2025" at bounding box center [363, 70] width 47 height 24
click at [210, 31] on div "button" at bounding box center [209, 32] width 4 height 4
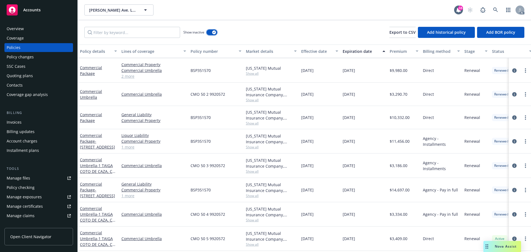
scroll to position [110, 0]
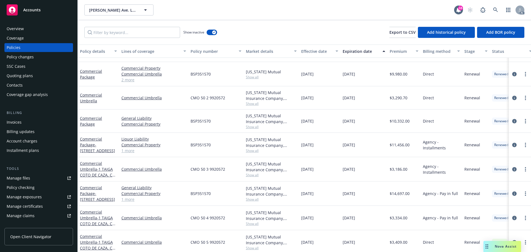
drag, startPoint x: 324, startPoint y: 192, endPoint x: 312, endPoint y: 194, distance: 12.3
click at [312, 194] on div "12/12/2023" at bounding box center [319, 193] width 41 height 24
click at [311, 198] on div "12/12/2023" at bounding box center [319, 193] width 41 height 24
drag, startPoint x: 312, startPoint y: 195, endPoint x: 322, endPoint y: 196, distance: 10.0
click at [322, 196] on div "12/12/2023" at bounding box center [319, 193] width 41 height 24
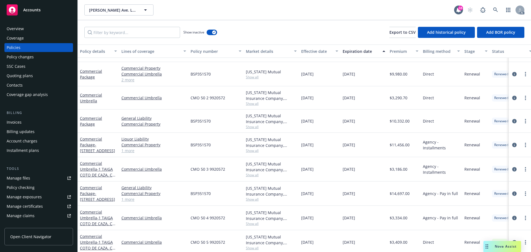
drag, startPoint x: 366, startPoint y: 194, endPoint x: 355, endPoint y: 194, distance: 10.5
click at [355, 194] on div "12/12/2024" at bounding box center [363, 193] width 47 height 24
click at [252, 199] on span "Show all" at bounding box center [271, 199] width 51 height 5
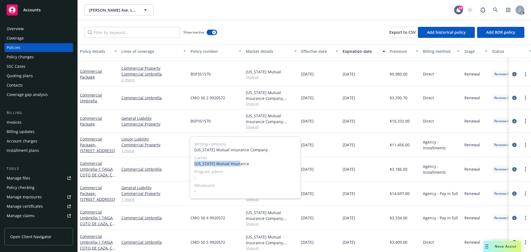
drag, startPoint x: 194, startPoint y: 163, endPoint x: 252, endPoint y: 166, distance: 58.7
click at [252, 166] on div "Writing company Oregon Mutual Insurance Company Carrier Oregon Mutual Insurance…" at bounding box center [245, 168] width 111 height 62
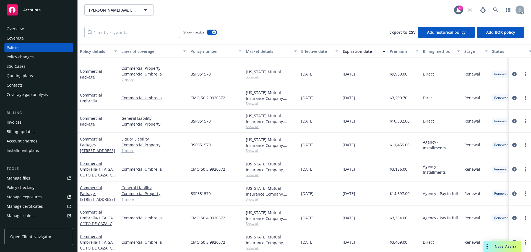
click at [254, 212] on div "Oregon Mutual Insurance Company, Oregon Mutual Insurance" at bounding box center [271, 216] width 51 height 12
drag, startPoint x: 199, startPoint y: 193, endPoint x: 190, endPoint y: 193, distance: 8.6
click at [190, 193] on div "BSP351570" at bounding box center [215, 193] width 55 height 24
drag, startPoint x: 413, startPoint y: 192, endPoint x: 526, endPoint y: 183, distance: 113.2
click at [393, 193] on div "$14,697.00" at bounding box center [403, 193] width 33 height 24
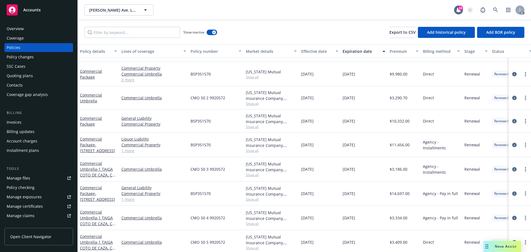
click at [324, 196] on div "12/12/2023" at bounding box center [319, 193] width 41 height 24
drag, startPoint x: 320, startPoint y: 194, endPoint x: 299, endPoint y: 197, distance: 20.9
click at [299, 197] on div "12/12/2023" at bounding box center [319, 193] width 41 height 24
drag, startPoint x: 344, startPoint y: 193, endPoint x: 363, endPoint y: 193, distance: 19.1
click at [355, 193] on span "12/12/2024" at bounding box center [349, 194] width 12 height 6
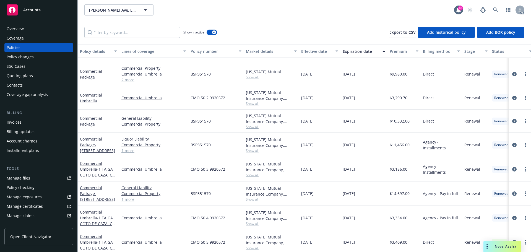
click at [367, 193] on div "12/12/2024" at bounding box center [363, 193] width 47 height 24
drag, startPoint x: 368, startPoint y: 193, endPoint x: 339, endPoint y: 194, distance: 28.8
click at [339, 194] on div "Commercial Package - 1 Taiga, Coto de Caza, CA, 92679 General Liability Commerc…" at bounding box center [345, 193] width 534 height 24
click at [251, 201] on span "Show all" at bounding box center [271, 199] width 51 height 5
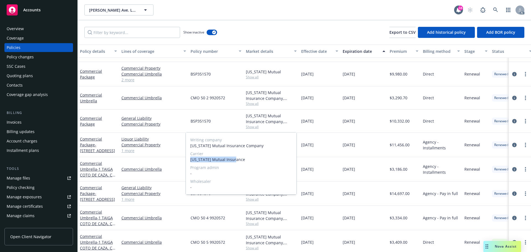
drag, startPoint x: 191, startPoint y: 161, endPoint x: 256, endPoint y: 163, distance: 65.8
click at [256, 163] on div "Writing company Oregon Mutual Insurance Company Carrier Oregon Mutual Insurance…" at bounding box center [241, 163] width 111 height 62
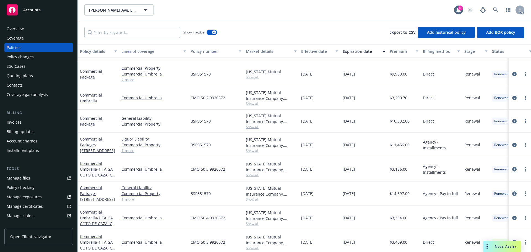
click at [296, 218] on div "Oregon Mutual Insurance Company, Oregon Mutual Insurance" at bounding box center [271, 216] width 51 height 12
drag, startPoint x: 216, startPoint y: 192, endPoint x: 190, endPoint y: 193, distance: 25.7
click at [190, 193] on div "BSP351570" at bounding box center [215, 193] width 55 height 24
drag, startPoint x: 413, startPoint y: 191, endPoint x: 391, endPoint y: 196, distance: 22.3
click at [391, 196] on div "$14,697.00" at bounding box center [403, 193] width 33 height 24
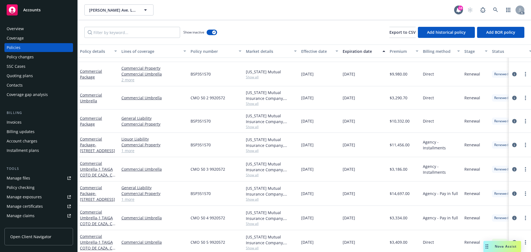
click at [297, 196] on div "Oregon Mutual Insurance Company, Oregon Mutual Insurance Show all" at bounding box center [271, 193] width 55 height 24
drag, startPoint x: 301, startPoint y: 195, endPoint x: 330, endPoint y: 195, distance: 28.8
click at [330, 195] on div "12/12/2023" at bounding box center [319, 193] width 41 height 24
drag, startPoint x: 343, startPoint y: 194, endPoint x: 526, endPoint y: 179, distance: 184.0
click at [368, 194] on div "12/12/2024" at bounding box center [363, 193] width 47 height 24
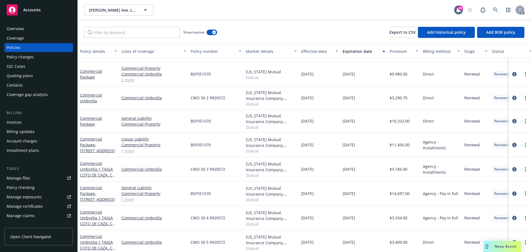
click at [252, 197] on span "Show all" at bounding box center [271, 199] width 51 height 5
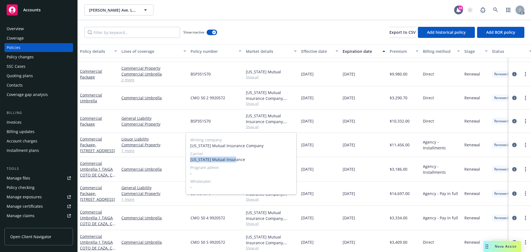
drag, startPoint x: 188, startPoint y: 160, endPoint x: 252, endPoint y: 162, distance: 63.4
click at [252, 162] on div "Writing company Oregon Mutual Insurance Company Carrier Oregon Mutual Insurance…" at bounding box center [241, 163] width 111 height 62
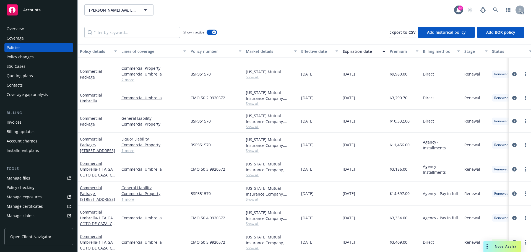
drag, startPoint x: 375, startPoint y: 209, endPoint x: 253, endPoint y: 205, distance: 121.7
click at [372, 209] on div "12/12/2024" at bounding box center [363, 218] width 47 height 24
drag, startPoint x: 220, startPoint y: 193, endPoint x: 191, endPoint y: 194, distance: 29.3
click at [191, 194] on div "BSP351570" at bounding box center [215, 193] width 55 height 24
drag, startPoint x: 413, startPoint y: 192, endPoint x: 393, endPoint y: 196, distance: 20.1
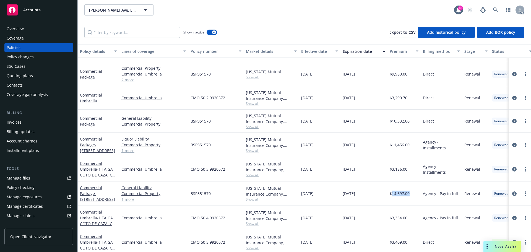
click at [393, 196] on div "$14,697.00" at bounding box center [403, 193] width 33 height 24
drag, startPoint x: 322, startPoint y: 194, endPoint x: 302, endPoint y: 194, distance: 19.9
click at [302, 194] on div "12/12/2023" at bounding box center [319, 193] width 41 height 24
drag, startPoint x: 375, startPoint y: 190, endPoint x: 342, endPoint y: 194, distance: 33.4
click at [342, 194] on div "12/12/2024" at bounding box center [363, 193] width 47 height 24
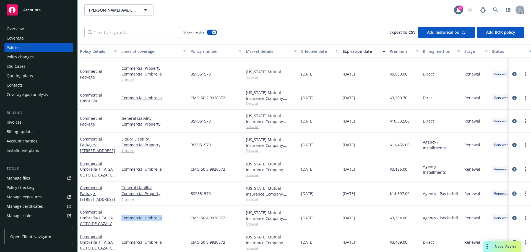
drag, startPoint x: 152, startPoint y: 220, endPoint x: 518, endPoint y: 230, distance: 366.3
click at [122, 221] on div "Commercial Umbrella" at bounding box center [153, 218] width 69 height 24
click at [254, 223] on span "Show all" at bounding box center [271, 223] width 51 height 5
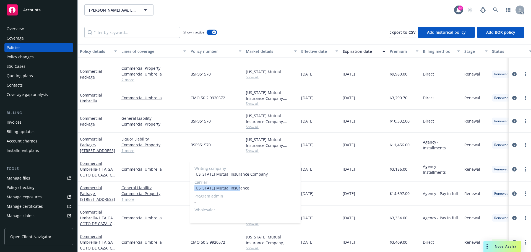
drag, startPoint x: 240, startPoint y: 189, endPoint x: 194, endPoint y: 190, distance: 46.7
click at [194, 190] on div "Writing company Oregon Mutual Insurance Company Carrier Oregon Mutual Insurance…" at bounding box center [245, 192] width 111 height 62
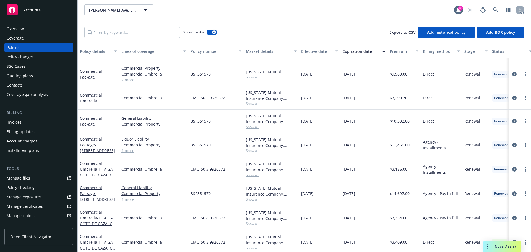
click at [355, 230] on div "12/12/2025" at bounding box center [363, 242] width 47 height 24
drag, startPoint x: 221, startPoint y: 212, endPoint x: 227, endPoint y: 215, distance: 6.3
click at [221, 213] on div "CMO 50 4 9920572" at bounding box center [215, 218] width 55 height 24
drag, startPoint x: 228, startPoint y: 215, endPoint x: 191, endPoint y: 219, distance: 37.6
click at [191, 219] on div "CMO 50 4 9920572" at bounding box center [215, 218] width 55 height 24
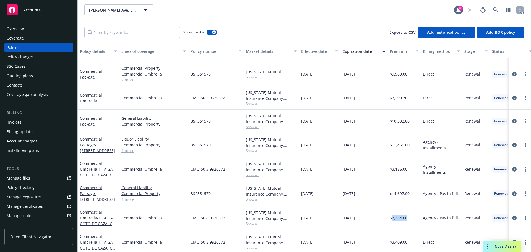
drag, startPoint x: 407, startPoint y: 216, endPoint x: 392, endPoint y: 218, distance: 15.1
click at [392, 218] on div "$3,334.00" at bounding box center [403, 218] width 33 height 24
drag, startPoint x: 317, startPoint y: 219, endPoint x: 506, endPoint y: 221, distance: 188.3
click at [306, 220] on div "12/12/2023" at bounding box center [319, 218] width 41 height 24
click at [318, 223] on div "12/12/2023" at bounding box center [319, 218] width 41 height 24
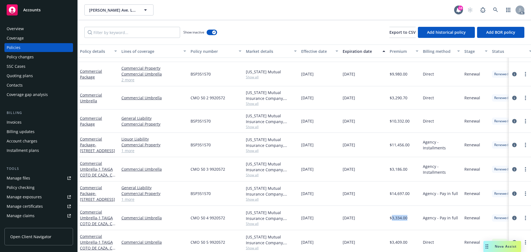
drag, startPoint x: 301, startPoint y: 218, endPoint x: 328, endPoint y: 218, distance: 27.1
click at [328, 218] on div "12/12/2023" at bounding box center [319, 218] width 41 height 24
drag, startPoint x: 344, startPoint y: 225, endPoint x: 365, endPoint y: 225, distance: 21.0
click at [365, 225] on div "12/12/2024" at bounding box center [363, 218] width 47 height 24
click at [359, 214] on div "12/12/2024" at bounding box center [363, 218] width 47 height 24
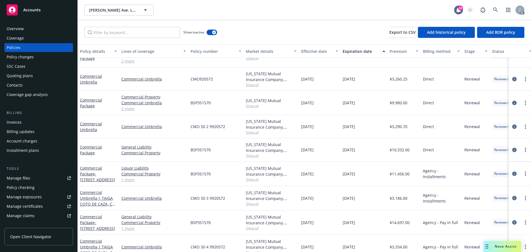
scroll to position [54, 0]
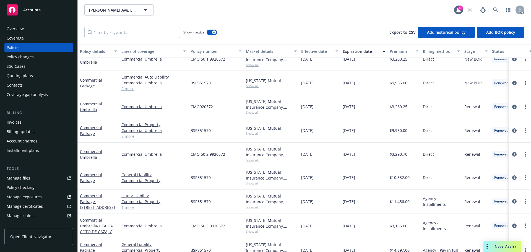
drag, startPoint x: 324, startPoint y: 200, endPoint x: 314, endPoint y: 203, distance: 10.9
click at [314, 203] on div "12/12/2022" at bounding box center [319, 201] width 41 height 24
drag, startPoint x: 365, startPoint y: 201, endPoint x: 354, endPoint y: 202, distance: 10.8
click at [354, 202] on div "12/12/2023" at bounding box center [363, 201] width 47 height 24
click at [256, 208] on span "Show all" at bounding box center [271, 207] width 51 height 5
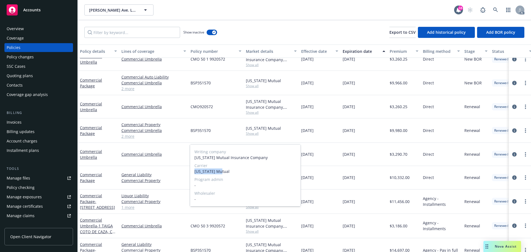
drag, startPoint x: 224, startPoint y: 171, endPoint x: 195, endPoint y: 171, distance: 29.0
click at [195, 171] on span "Oregon Mutual" at bounding box center [245, 171] width 102 height 6
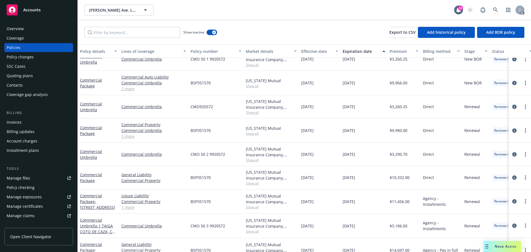
click at [314, 226] on span "12/12/2022" at bounding box center [307, 226] width 12 height 6
drag, startPoint x: 218, startPoint y: 203, endPoint x: 446, endPoint y: 188, distance: 228.9
click at [189, 202] on div "BSP351570" at bounding box center [215, 201] width 55 height 24
drag, startPoint x: 409, startPoint y: 201, endPoint x: 522, endPoint y: 189, distance: 113.2
click at [392, 203] on span "$11,456.00" at bounding box center [400, 202] width 20 height 6
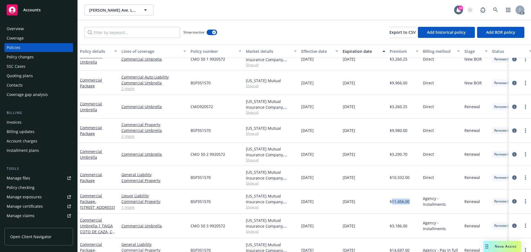
drag, startPoint x: 324, startPoint y: 203, endPoint x: 301, endPoint y: 202, distance: 23.0
click at [301, 202] on div "12/12/2022" at bounding box center [319, 201] width 41 height 24
drag, startPoint x: 341, startPoint y: 201, endPoint x: 377, endPoint y: 201, distance: 36.0
click at [377, 201] on div "12/12/2023" at bounding box center [363, 201] width 47 height 24
click at [253, 208] on span "Show all" at bounding box center [271, 207] width 51 height 5
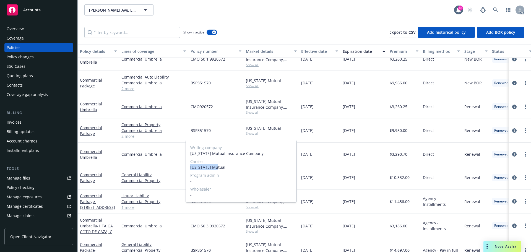
drag, startPoint x: 189, startPoint y: 166, endPoint x: 229, endPoint y: 168, distance: 39.3
click at [229, 168] on div "Writing company Oregon Mutual Insurance Company Carrier Oregon Mutual Program a…" at bounding box center [241, 171] width 111 height 62
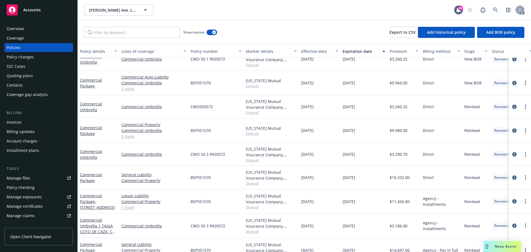
drag, startPoint x: 305, startPoint y: 220, endPoint x: 301, endPoint y: 220, distance: 4.2
click at [305, 220] on div "12/12/2022" at bounding box center [319, 226] width 41 height 24
drag, startPoint x: 218, startPoint y: 201, endPoint x: 190, endPoint y: 202, distance: 28.5
click at [190, 202] on div "BSP351570" at bounding box center [215, 201] width 55 height 24
drag, startPoint x: 407, startPoint y: 201, endPoint x: 393, endPoint y: 203, distance: 14.7
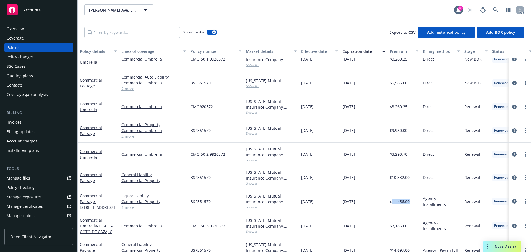
click at [393, 203] on div "$11,456.00" at bounding box center [403, 201] width 33 height 24
drag, startPoint x: 301, startPoint y: 204, endPoint x: 324, endPoint y: 204, distance: 23.8
click at [324, 204] on div "12/12/2022" at bounding box center [319, 201] width 41 height 24
click at [355, 204] on div "12/12/2023" at bounding box center [363, 201] width 47 height 24
drag, startPoint x: 343, startPoint y: 203, endPoint x: 370, endPoint y: 204, distance: 27.1
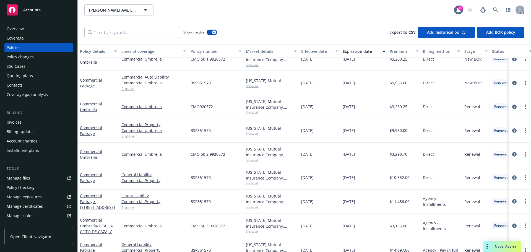
click at [370, 204] on div "12/12/2023" at bounding box center [363, 201] width 47 height 24
click at [248, 207] on span "Show all" at bounding box center [271, 207] width 51 height 5
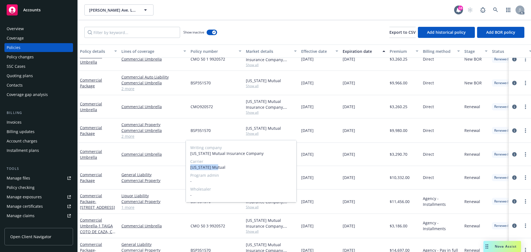
drag, startPoint x: 190, startPoint y: 168, endPoint x: 228, endPoint y: 168, distance: 37.9
click at [228, 168] on div "Writing company Oregon Mutual Insurance Company Carrier Oregon Mutual Program a…" at bounding box center [241, 171] width 111 height 62
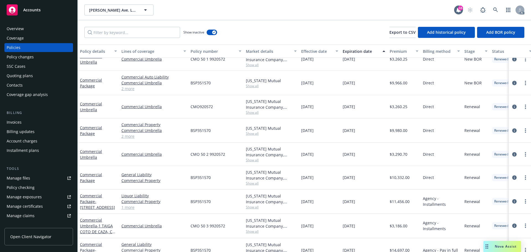
drag, startPoint x: 367, startPoint y: 178, endPoint x: 350, endPoint y: 184, distance: 17.9
click at [367, 178] on div "12/12/2022" at bounding box center [363, 177] width 47 height 23
drag, startPoint x: 218, startPoint y: 202, endPoint x: 188, endPoint y: 204, distance: 29.9
click at [188, 204] on div "BSP351570" at bounding box center [215, 201] width 55 height 24
drag, startPoint x: 403, startPoint y: 201, endPoint x: 391, endPoint y: 203, distance: 11.4
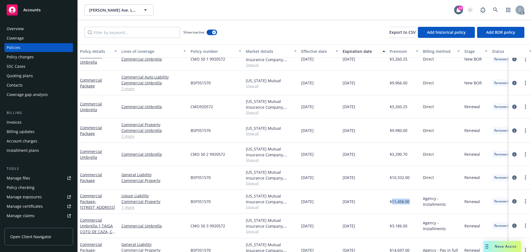
click at [391, 203] on div "$11,456.00" at bounding box center [403, 201] width 33 height 24
drag, startPoint x: 329, startPoint y: 203, endPoint x: 530, endPoint y: 193, distance: 201.0
click at [300, 206] on div "12/12/2022" at bounding box center [319, 201] width 41 height 24
drag, startPoint x: 369, startPoint y: 206, endPoint x: 343, endPoint y: 207, distance: 25.7
click at [343, 207] on div "12/12/2023" at bounding box center [363, 201] width 47 height 24
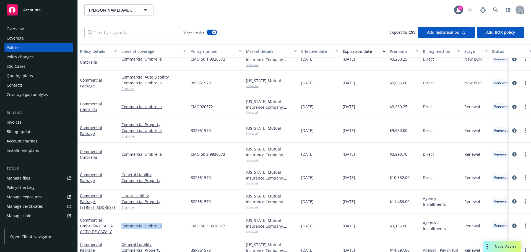
drag, startPoint x: 165, startPoint y: 226, endPoint x: 121, endPoint y: 231, distance: 43.4
click at [121, 231] on div "Commercial Umbrella" at bounding box center [153, 226] width 69 height 24
click at [254, 230] on span "Show all" at bounding box center [271, 231] width 51 height 5
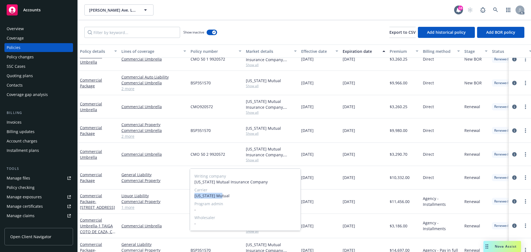
drag, startPoint x: 193, startPoint y: 196, endPoint x: 231, endPoint y: 197, distance: 37.6
click at [231, 197] on div "Writing company Oregon Mutual Insurance Company Carrier Oregon Mutual Program a…" at bounding box center [245, 200] width 111 height 62
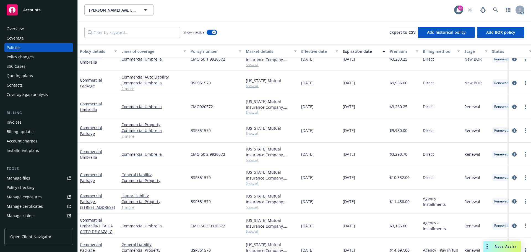
drag, startPoint x: 244, startPoint y: 245, endPoint x: 242, endPoint y: 243, distance: 2.9
click at [244, 245] on div "Oregon Mutual Insurance Company, Oregon Mutual Insurance Show all" at bounding box center [271, 250] width 55 height 24
drag, startPoint x: 238, startPoint y: 226, endPoint x: 189, endPoint y: 229, distance: 49.6
click at [189, 229] on div "CMO 50 3 9920572" at bounding box center [215, 226] width 55 height 24
drag, startPoint x: 411, startPoint y: 226, endPoint x: 401, endPoint y: 229, distance: 10.9
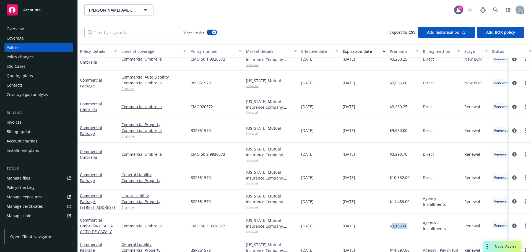
click at [393, 231] on div "$3,186.00" at bounding box center [403, 226] width 33 height 24
click at [392, 230] on div "$3,186.00" at bounding box center [403, 226] width 33 height 24
drag, startPoint x: 393, startPoint y: 229, endPoint x: 413, endPoint y: 228, distance: 20.2
click at [413, 228] on div "$3,186.00" at bounding box center [403, 226] width 33 height 24
click at [325, 227] on div "12/12/2022" at bounding box center [319, 226] width 41 height 24
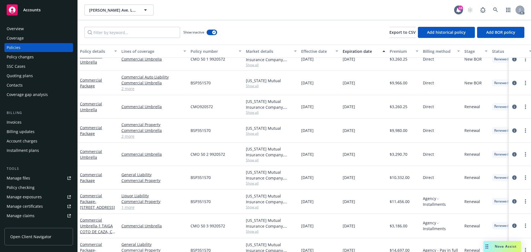
drag, startPoint x: 330, startPoint y: 227, endPoint x: 512, endPoint y: 219, distance: 181.9
click at [307, 228] on div "12/12/2022" at bounding box center [319, 226] width 41 height 24
click at [314, 230] on div "12/12/2022" at bounding box center [319, 226] width 41 height 24
drag, startPoint x: 303, startPoint y: 228, endPoint x: 323, endPoint y: 227, distance: 20.8
click at [323, 227] on div "12/12/2022" at bounding box center [319, 226] width 41 height 24
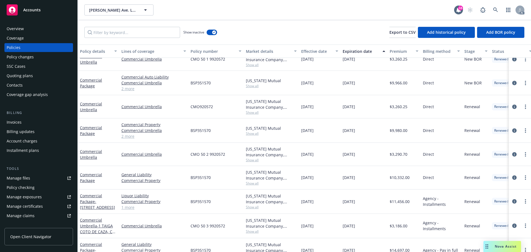
click at [345, 227] on span "12/12/2023" at bounding box center [349, 226] width 12 height 6
drag, startPoint x: 342, startPoint y: 227, endPoint x: 363, endPoint y: 227, distance: 20.5
click at [363, 227] on div "12/12/2023" at bounding box center [363, 226] width 47 height 24
drag, startPoint x: 80, startPoint y: 191, endPoint x: 95, endPoint y: 202, distance: 18.1
click at [95, 202] on div "Commercial Package - 1 Taiga, Coto de Caza, CA, 92679" at bounding box center [98, 201] width 41 height 24
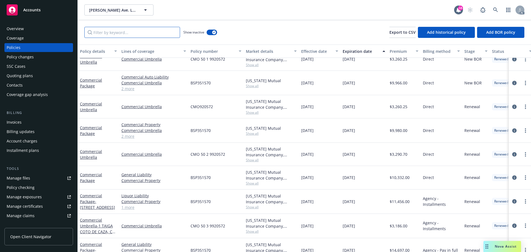
click at [156, 33] on input "Filter by keyword..." at bounding box center [132, 32] width 96 height 11
paste input "Commercial Package"
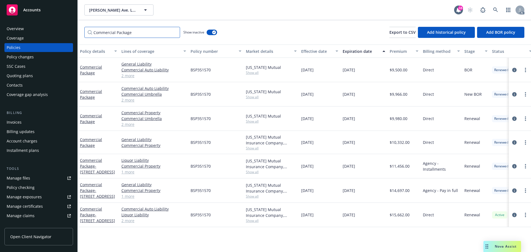
scroll to position [0, 0]
drag, startPoint x: 187, startPoint y: 218, endPoint x: 212, endPoint y: 218, distance: 24.6
click at [212, 218] on div "Commercial Package - 1 Taiga, Coto de Caza, CA, 92679 Commercial Auto Liability…" at bounding box center [345, 215] width 534 height 24
drag, startPoint x: 143, startPoint y: 32, endPoint x: 87, endPoint y: 33, distance: 55.9
click at [80, 33] on div "Commercial Package Show inactive Export to CSV Add historical policy Add BOR po…" at bounding box center [304, 32] width 453 height 24
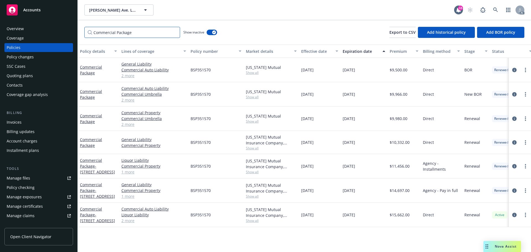
paste input "Umbrella"
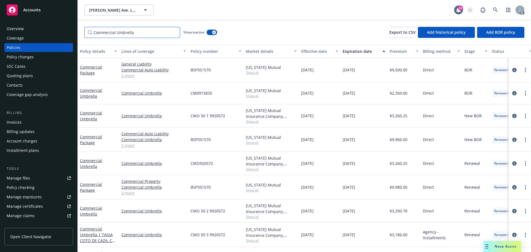
scroll to position [46, 0]
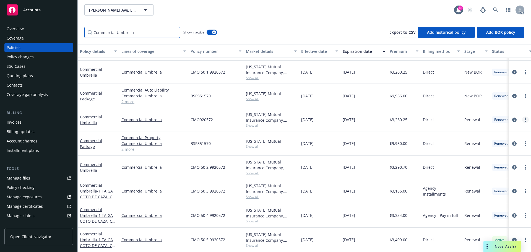
type input "Commercial Umbrella"
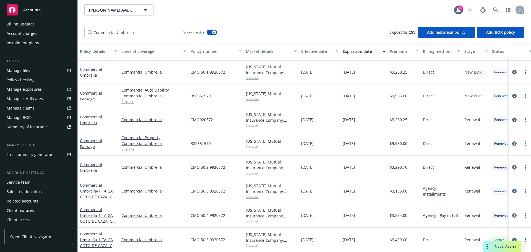
scroll to position [108, 0]
click at [20, 178] on div "Service team" at bounding box center [19, 181] width 24 height 9
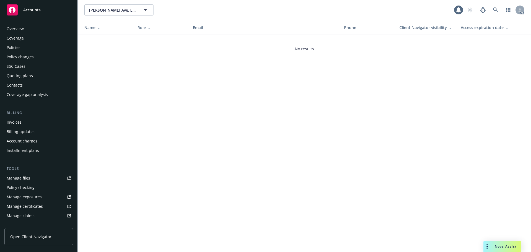
scroll to position [108, 0]
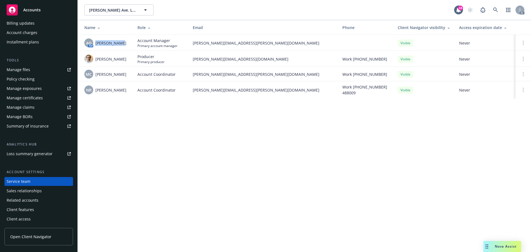
drag, startPoint x: 122, startPoint y: 45, endPoint x: 96, endPoint y: 45, distance: 26.0
click at [96, 45] on div "AO AM Adessa Owens" at bounding box center [106, 42] width 44 height 9
drag, startPoint x: 193, startPoint y: 44, endPoint x: 262, endPoint y: 44, distance: 69.7
click at [262, 44] on span "adessa.owens@newfront.com" at bounding box center [263, 43] width 141 height 6
drag, startPoint x: 126, startPoint y: 60, endPoint x: 96, endPoint y: 60, distance: 29.6
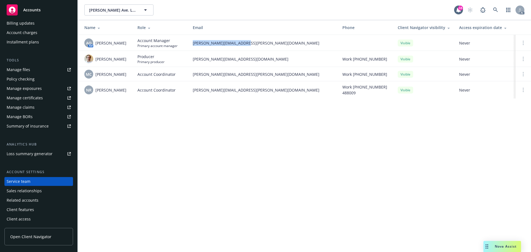
click at [96, 60] on span "Angelo Dionisiou" at bounding box center [110, 59] width 31 height 6
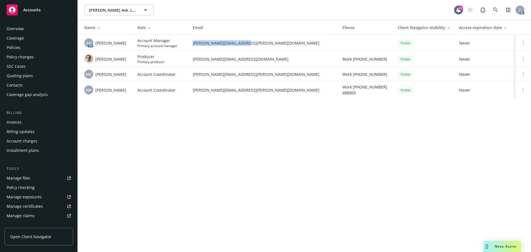
click at [24, 38] on div "Coverage" at bounding box center [39, 38] width 64 height 9
click at [23, 46] on div "Policies" at bounding box center [39, 47] width 64 height 9
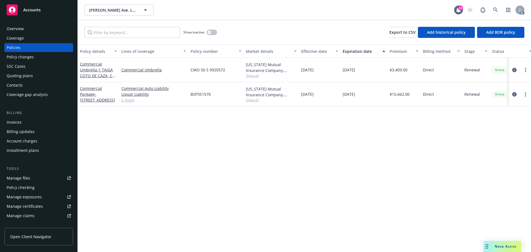
drag, startPoint x: 358, startPoint y: 69, endPoint x: 343, endPoint y: 70, distance: 15.0
click at [343, 70] on div "12/12/2025" at bounding box center [363, 70] width 47 height 24
click at [59, 28] on div "Overview" at bounding box center [39, 28] width 64 height 9
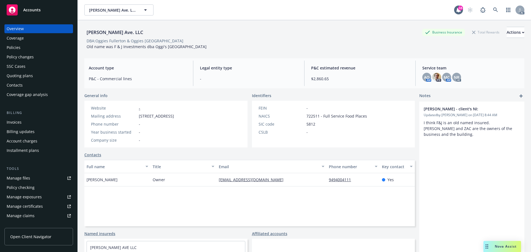
click at [465, 166] on div "Per Angelo - client's NI: Updated by Nina Teu on 04/21/2023, 8:44 AM I think F&…" at bounding box center [471, 195] width 105 height 188
click at [43, 45] on div "Policies" at bounding box center [39, 47] width 64 height 9
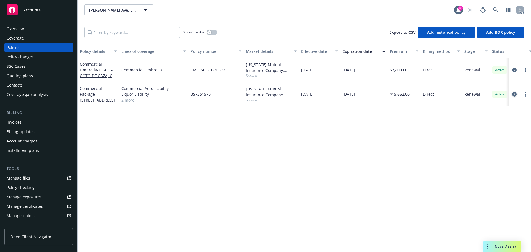
click at [516, 95] on icon "circleInformation" at bounding box center [514, 94] width 4 height 4
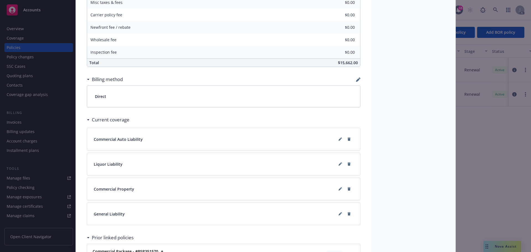
scroll to position [415, 0]
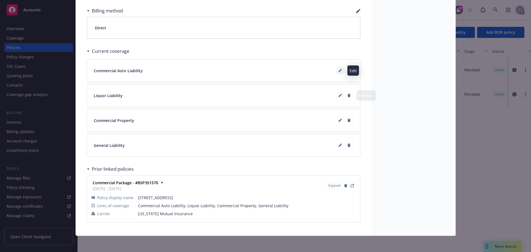
click at [338, 71] on icon at bounding box center [339, 70] width 3 height 3
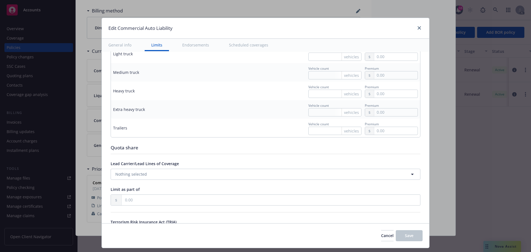
scroll to position [582, 0]
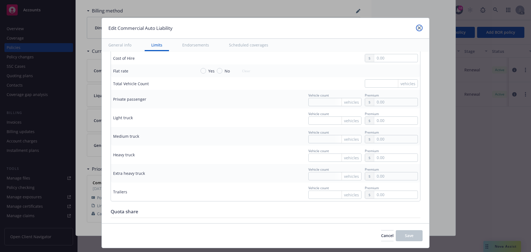
click at [418, 31] on link "close" at bounding box center [419, 28] width 7 height 7
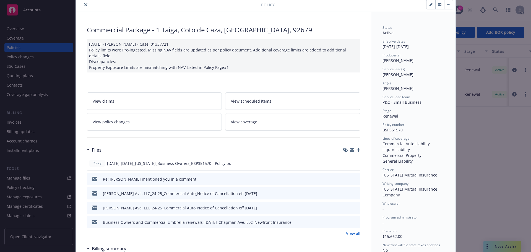
scroll to position [0, 0]
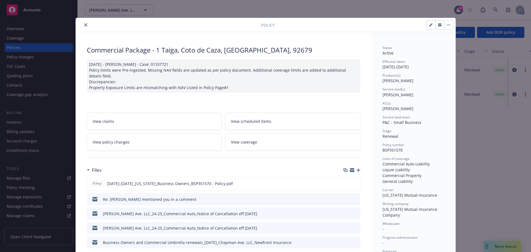
click at [84, 25] on icon "close" at bounding box center [85, 24] width 3 height 3
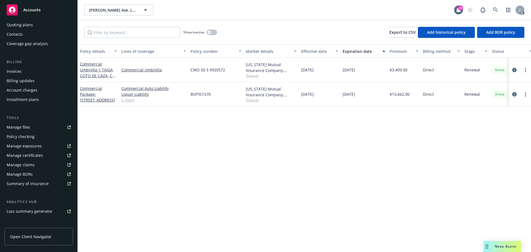
scroll to position [108, 0]
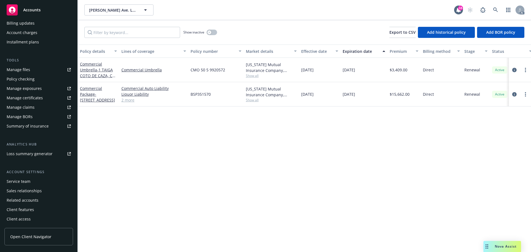
click at [11, 181] on div "Service team" at bounding box center [19, 181] width 24 height 9
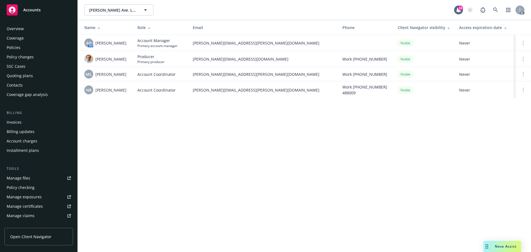
click at [32, 28] on div "Overview" at bounding box center [39, 28] width 64 height 9
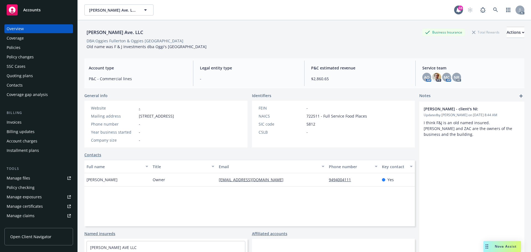
click at [367, 93] on div "Identifiers" at bounding box center [333, 96] width 163 height 6
click at [403, 50] on div "Chapman Ave. LLC Business Insurance Total Rewards Actions DBA: Oggies Fullerton…" at bounding box center [304, 37] width 440 height 34
click at [19, 52] on div "Overview Coverage Policies Policy changes SSC Cases Quoting plans Contacts Cove…" at bounding box center [38, 61] width 69 height 75
click at [20, 51] on div "Policies" at bounding box center [14, 47] width 14 height 9
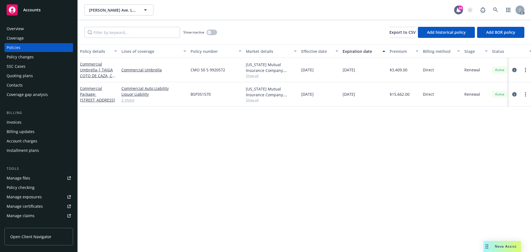
click at [255, 75] on span "Show all" at bounding box center [271, 75] width 51 height 5
click at [314, 100] on div "12/12/2024" at bounding box center [319, 94] width 41 height 24
drag, startPoint x: 361, startPoint y: 70, endPoint x: 342, endPoint y: 71, distance: 18.6
click at [342, 71] on div "12/12/2025" at bounding box center [363, 70] width 47 height 24
drag, startPoint x: 372, startPoint y: 93, endPoint x: 341, endPoint y: 97, distance: 31.7
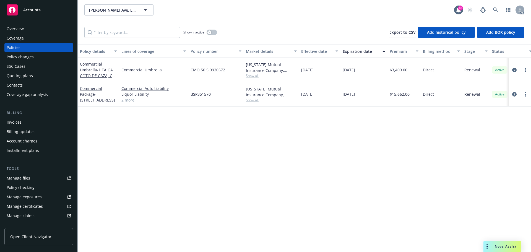
click at [341, 97] on div "12/12/2025" at bounding box center [363, 94] width 47 height 24
click at [318, 126] on div "Policy details Lines of coverage Policy number Market details Effective date Ex…" at bounding box center [304, 148] width 453 height 207
drag, startPoint x: 349, startPoint y: 67, endPoint x: 337, endPoint y: 67, distance: 12.2
click at [337, 67] on div "Commercial Umbrella - 1 TAIGA COTO DE CAZA, CA 92679-5206 Commercial Umbrella C…" at bounding box center [345, 70] width 534 height 24
drag, startPoint x: 360, startPoint y: 69, endPoint x: 348, endPoint y: 69, distance: 11.6
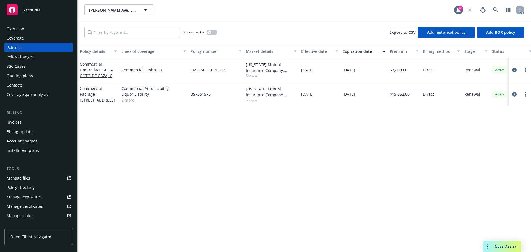
click at [355, 69] on span "12/12/2025" at bounding box center [349, 70] width 12 height 6
click at [342, 71] on div "12/12/2025" at bounding box center [363, 70] width 47 height 24
drag, startPoint x: 342, startPoint y: 71, endPoint x: 365, endPoint y: 72, distance: 23.5
click at [365, 72] on div "12/12/2025" at bounding box center [363, 70] width 47 height 24
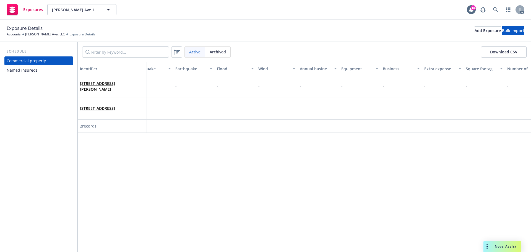
scroll to position [0, 492]
click at [33, 74] on div "Named insureds" at bounding box center [22, 70] width 31 height 9
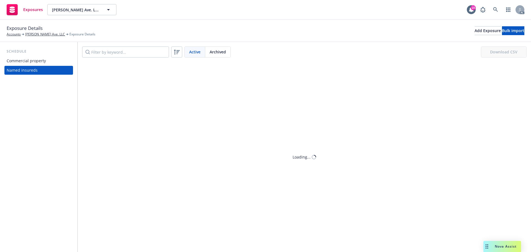
click at [43, 61] on div "Commercial property" at bounding box center [26, 60] width 39 height 9
